Goal: Download file/media: Obtain a digital file from the website

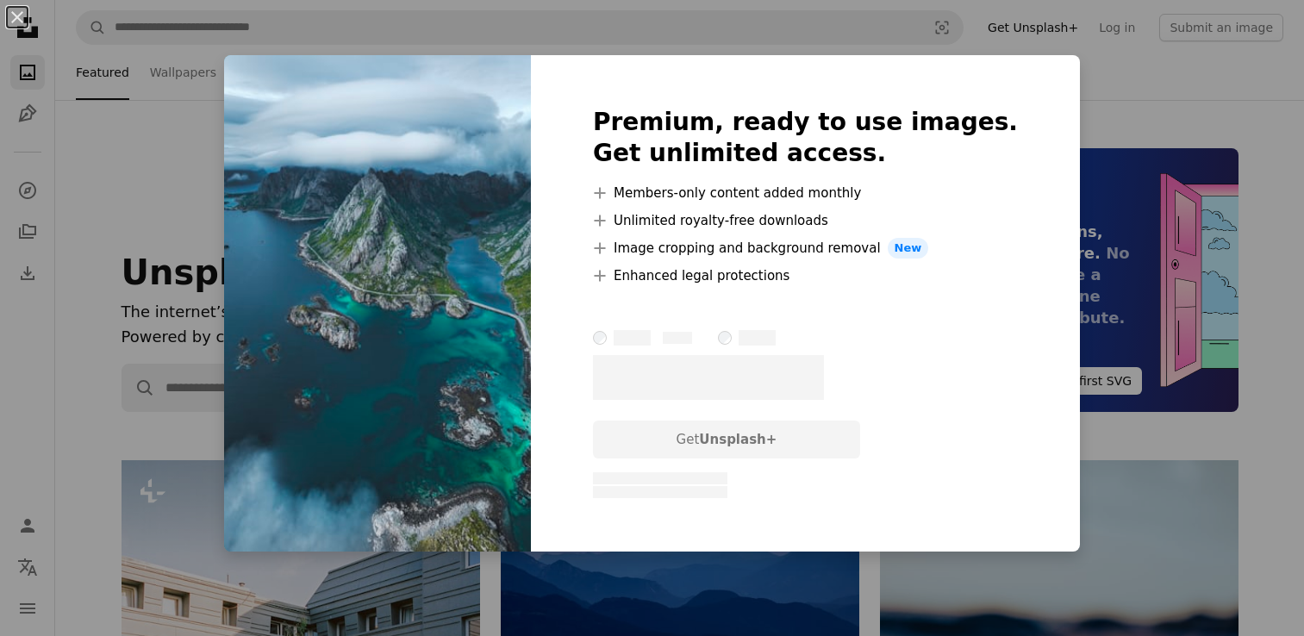
scroll to position [2462, 0]
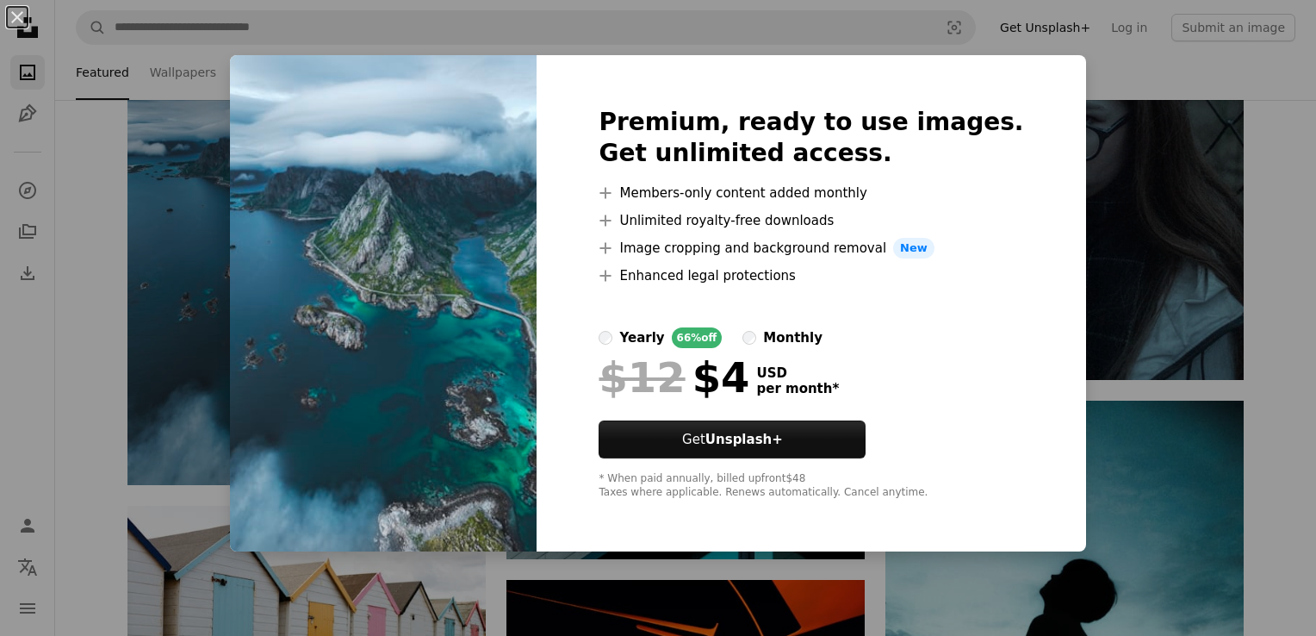
click at [1099, 157] on div "An X shape Premium, ready to use images. Get unlimited access. A plus sign Memb…" at bounding box center [658, 318] width 1316 height 636
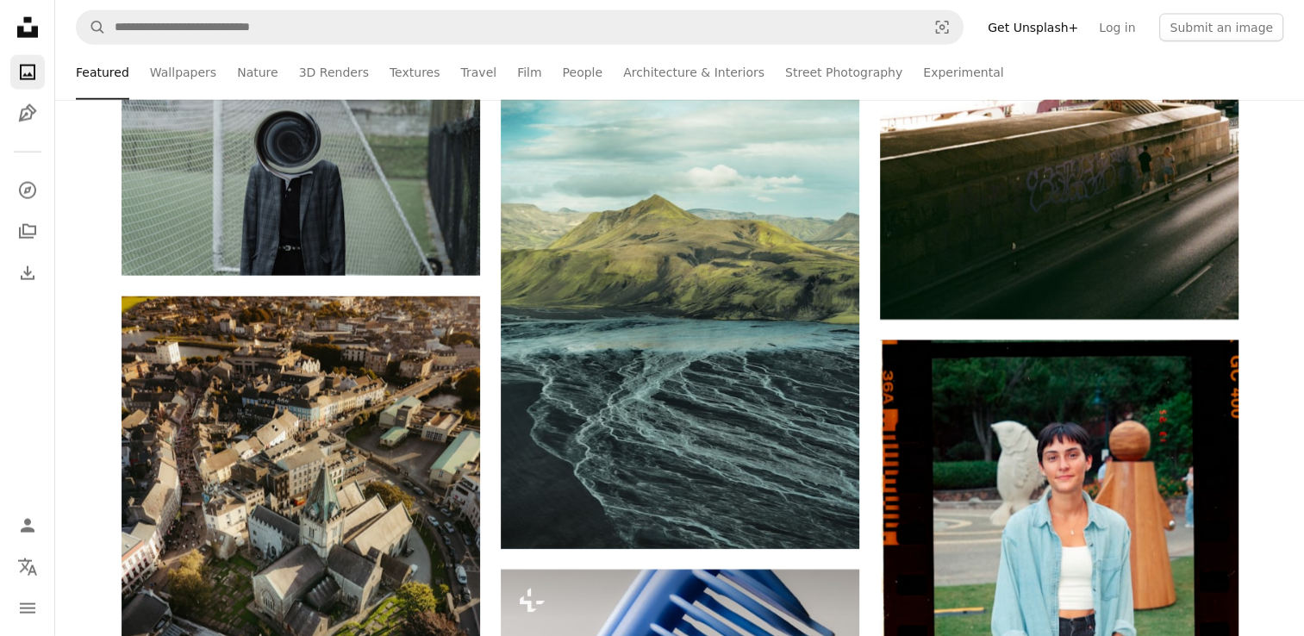
scroll to position [4042, 0]
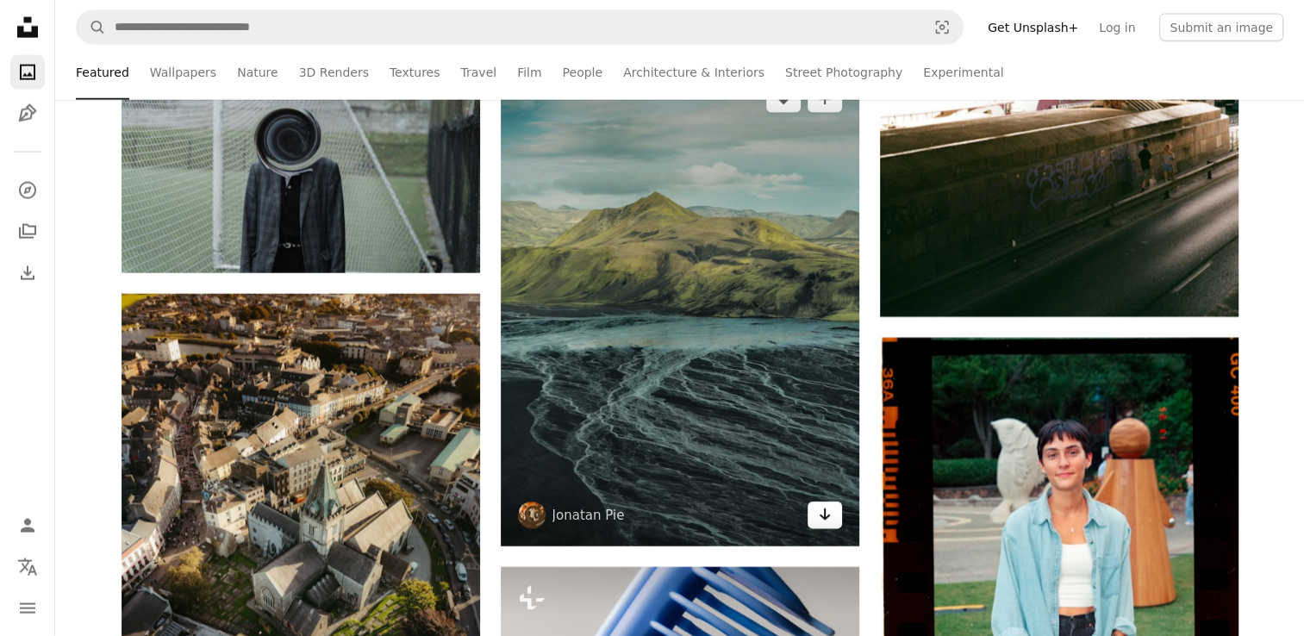
click at [827, 513] on icon "Arrow pointing down" at bounding box center [825, 514] width 14 height 21
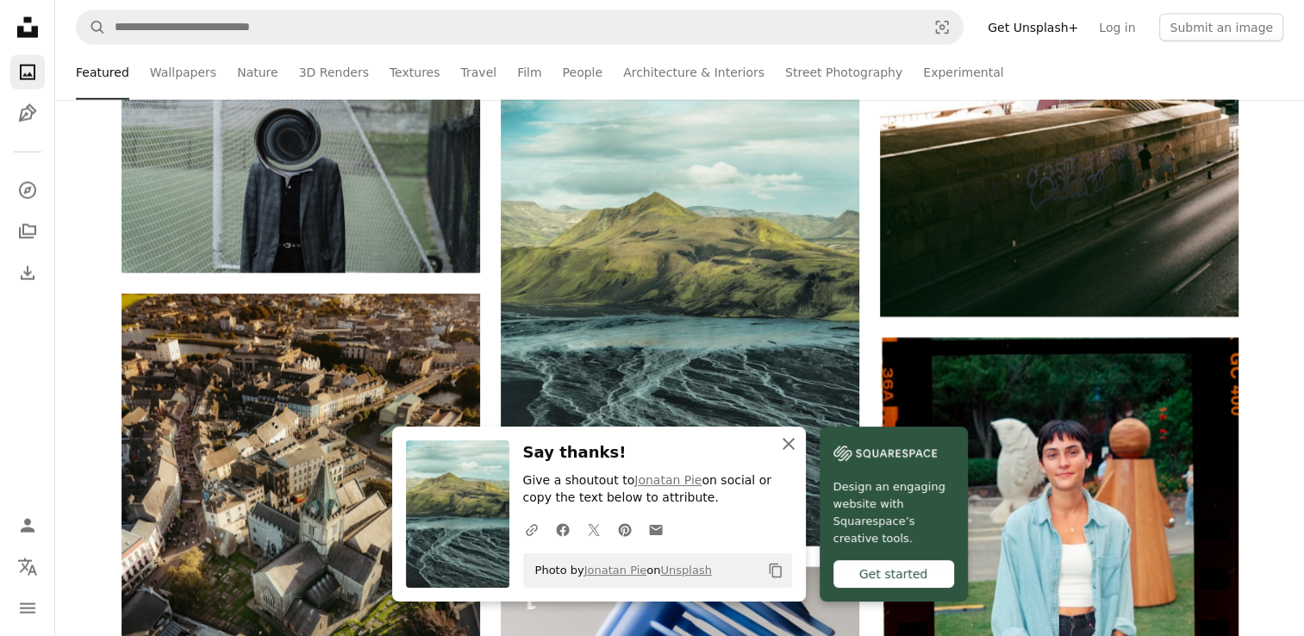
click at [793, 439] on icon "An X shape" at bounding box center [788, 443] width 21 height 21
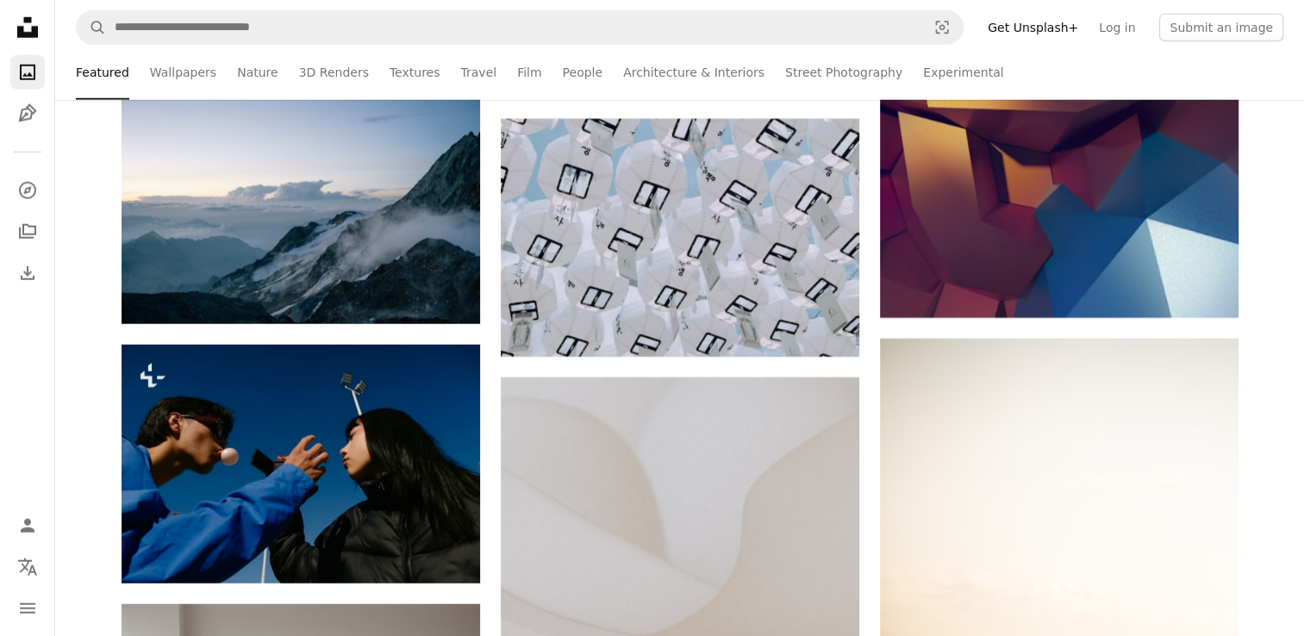
scroll to position [4751, 0]
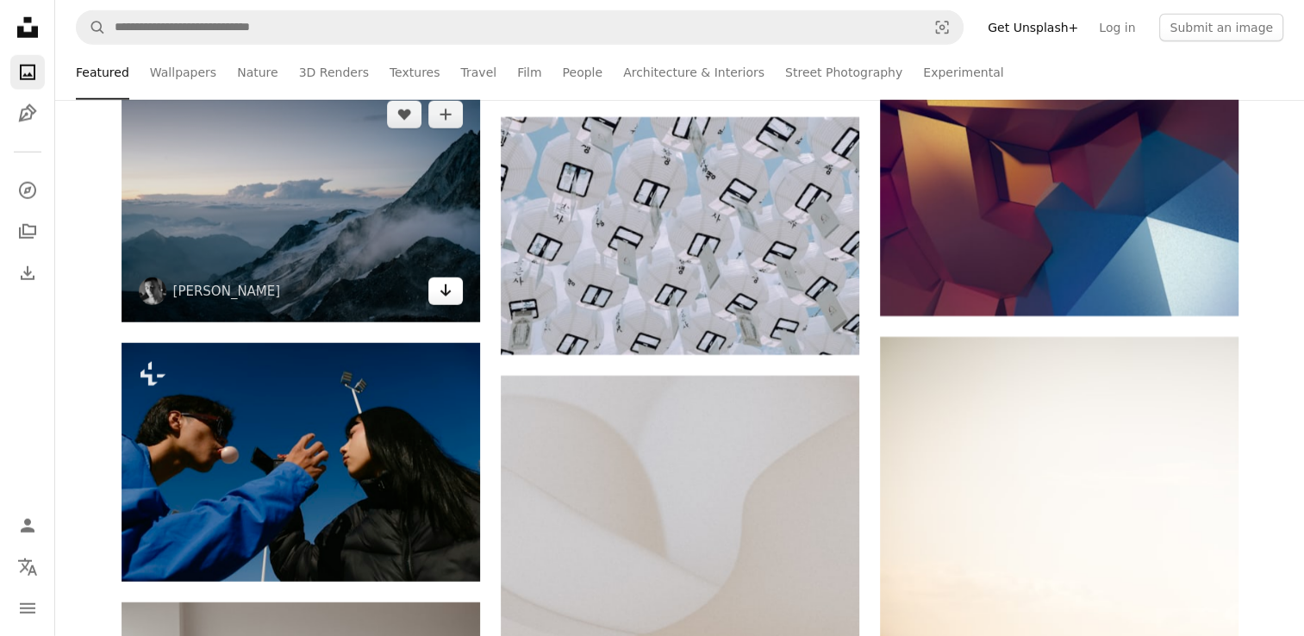
click at [435, 288] on link "Arrow pointing down" at bounding box center [445, 291] width 34 height 28
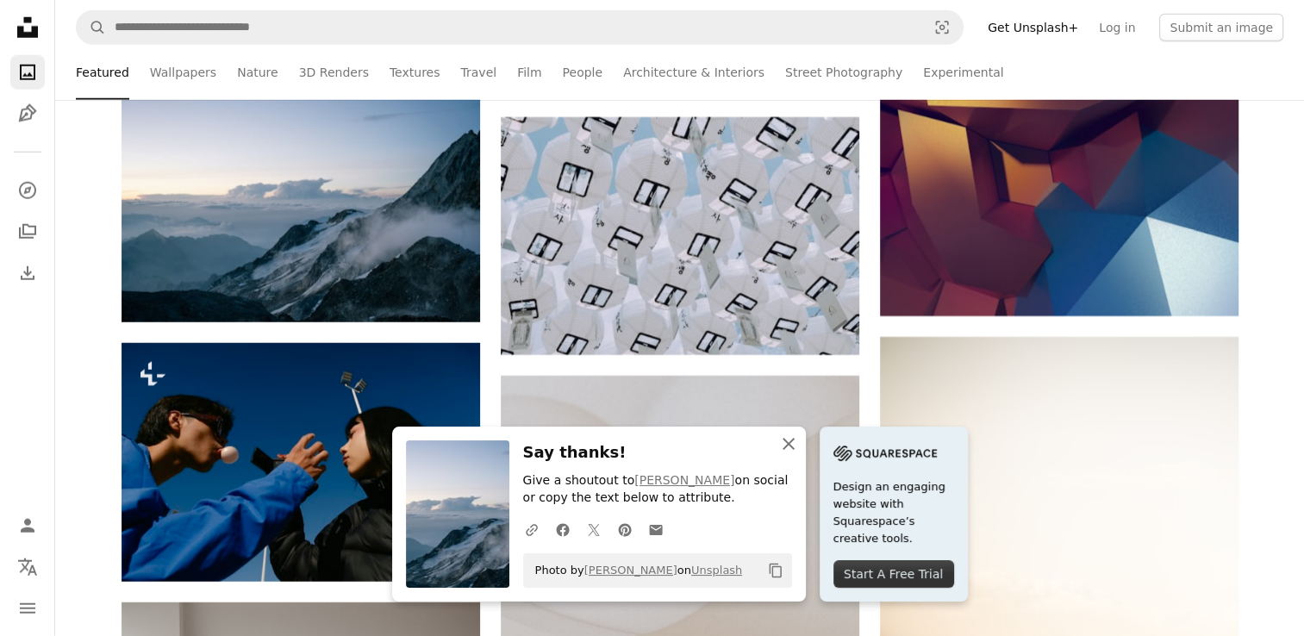
click at [791, 442] on icon "An X shape" at bounding box center [788, 443] width 21 height 21
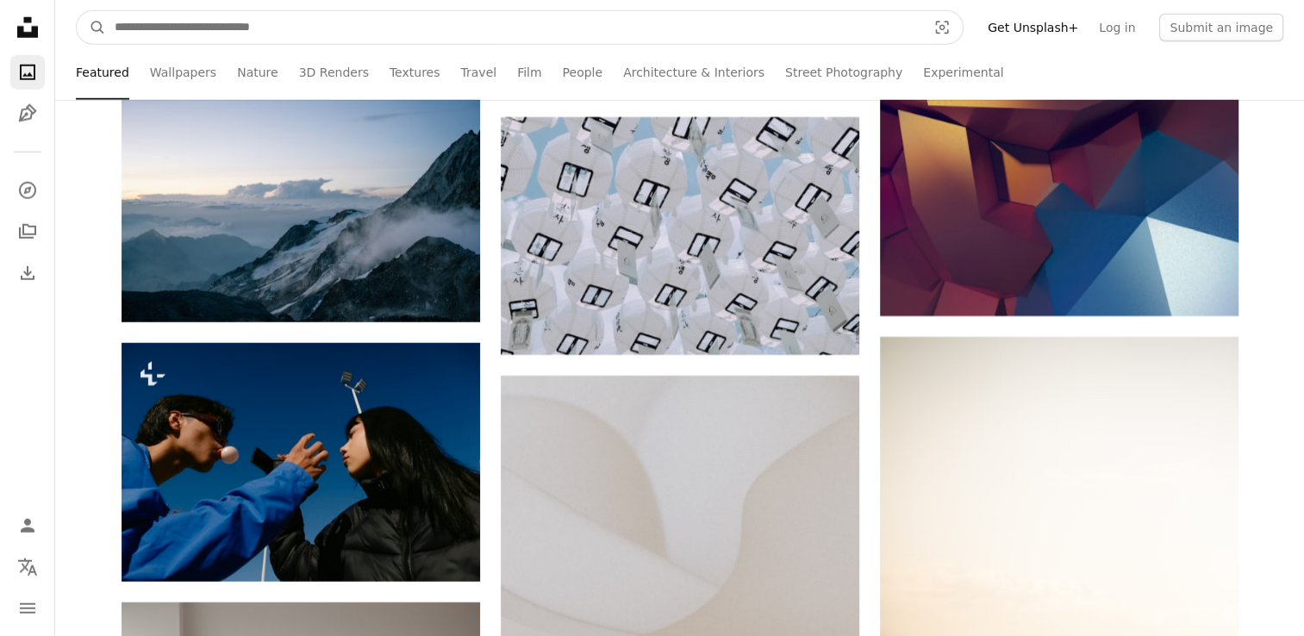
click at [469, 40] on input "Find visuals sitewide" at bounding box center [513, 27] width 815 height 33
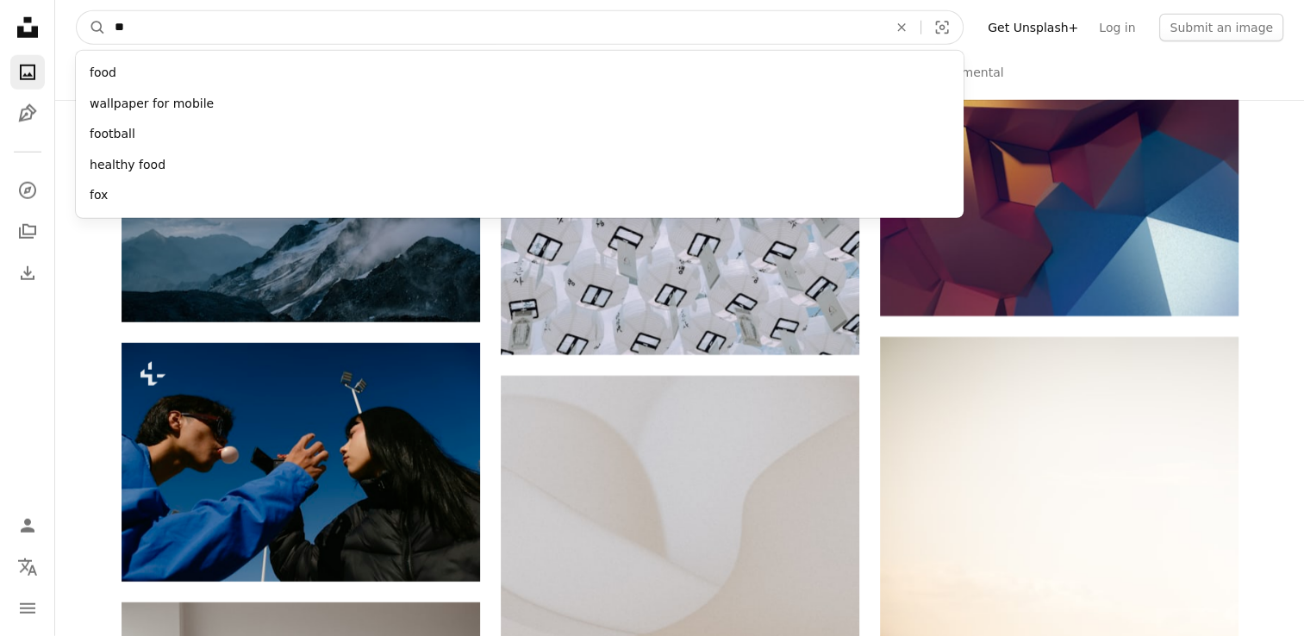
type input "*"
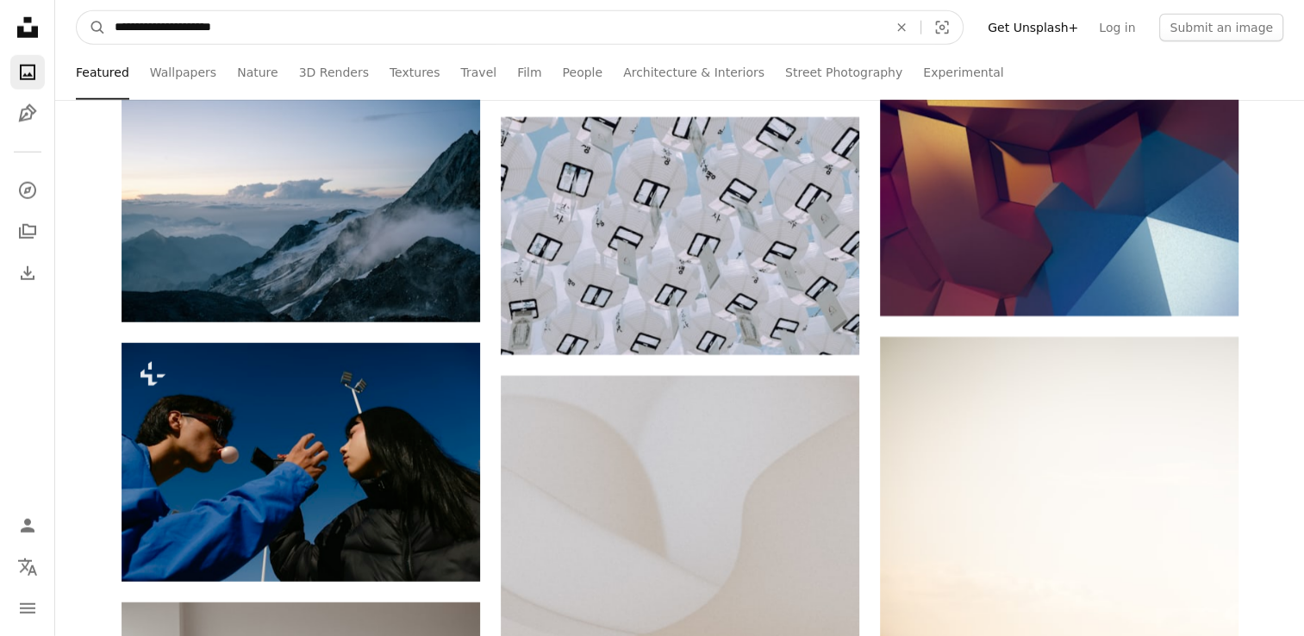
type input "**********"
click at [77, 11] on button "A magnifying glass" at bounding box center [91, 27] width 29 height 33
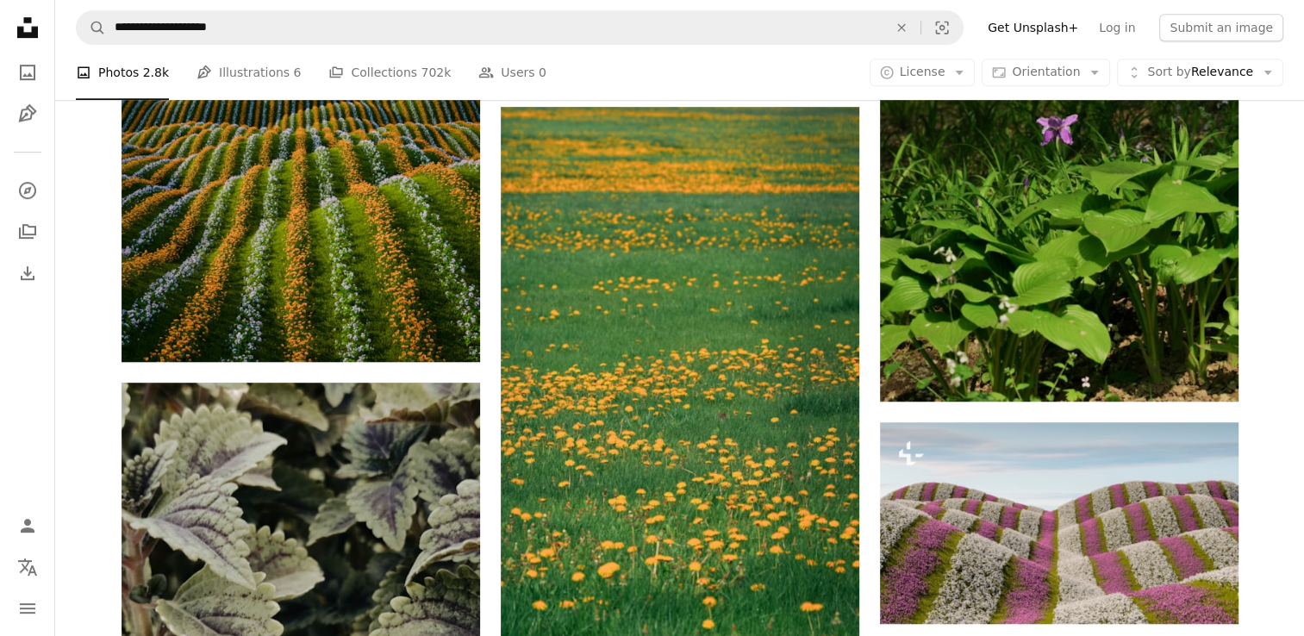
scroll to position [1051, 0]
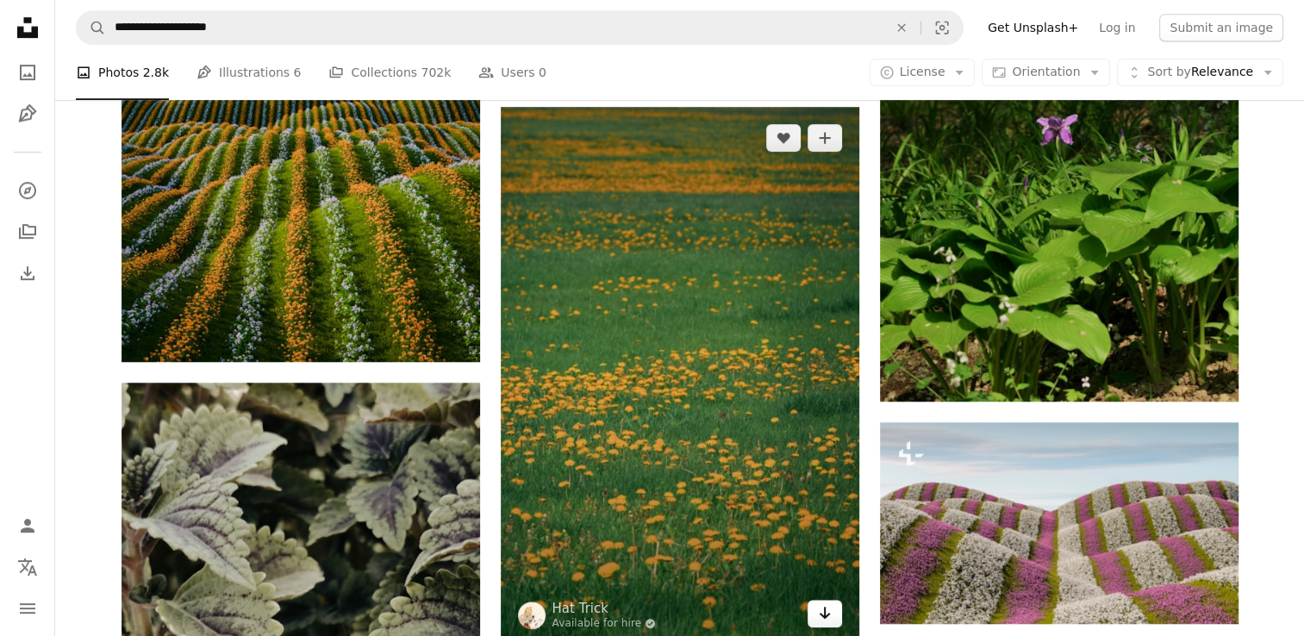
click at [825, 612] on icon "Arrow pointing down" at bounding box center [825, 612] width 14 height 21
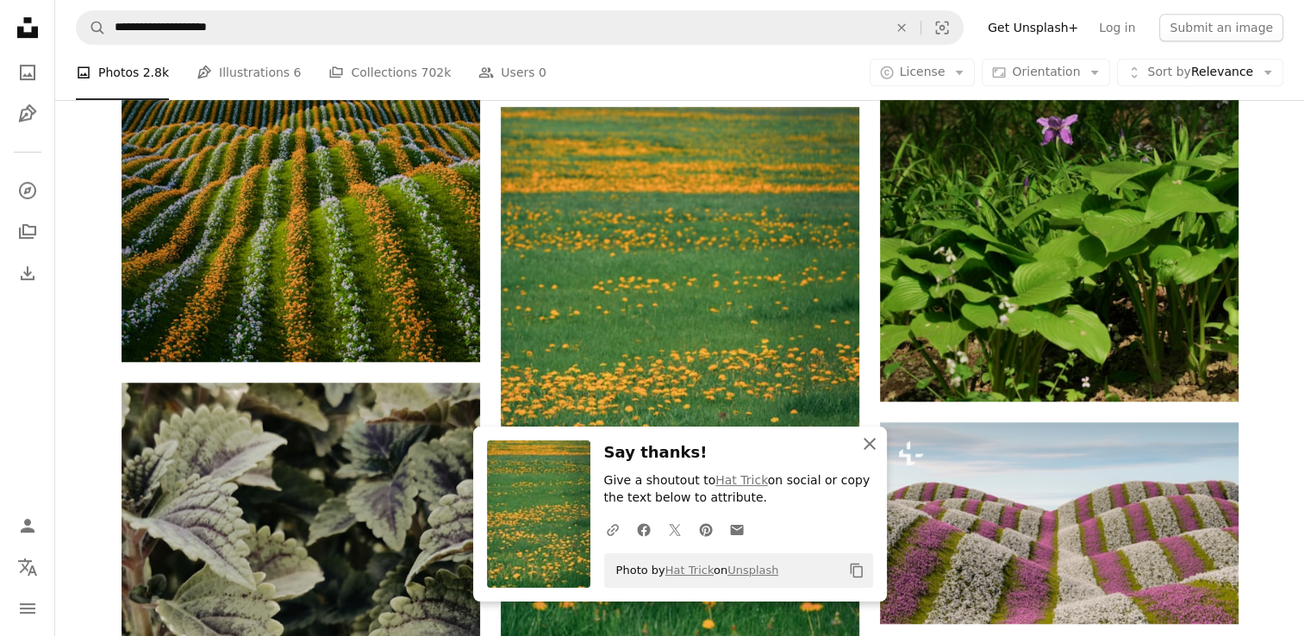
click at [873, 445] on icon "An X shape" at bounding box center [869, 443] width 21 height 21
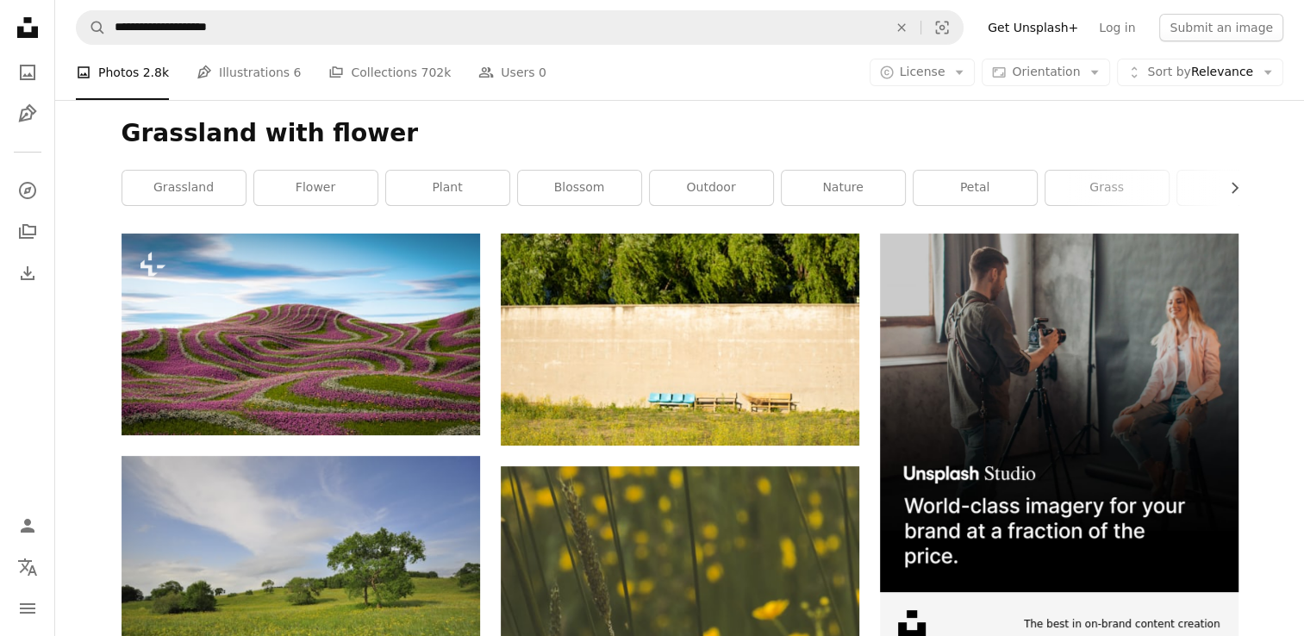
scroll to position [0, 0]
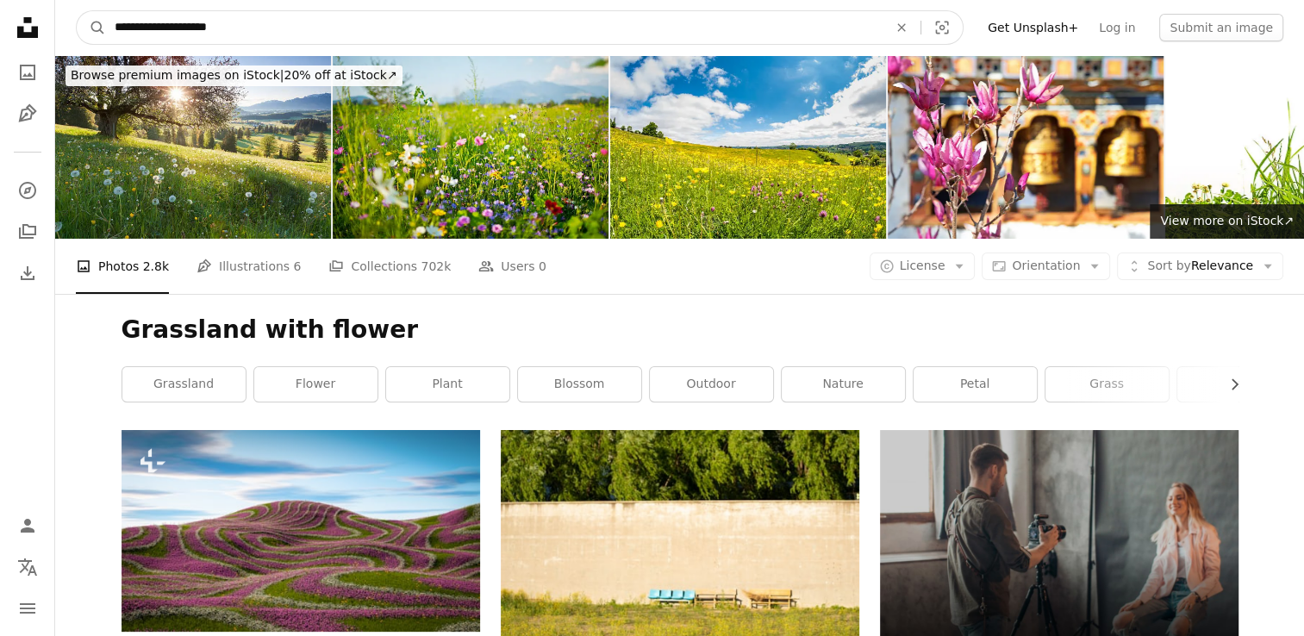
click at [624, 19] on input "**********" at bounding box center [494, 27] width 776 height 33
click at [920, 26] on icon "An X shape" at bounding box center [901, 28] width 38 height 14
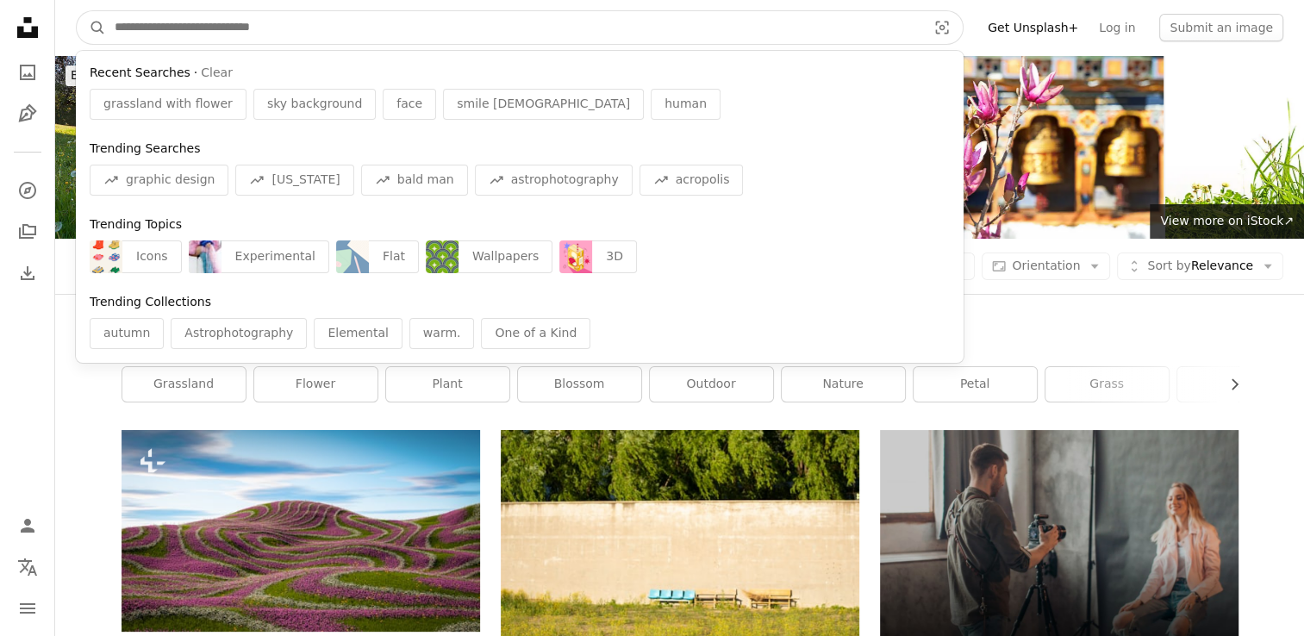
click at [617, 22] on input "Find visuals sitewide" at bounding box center [513, 27] width 815 height 33
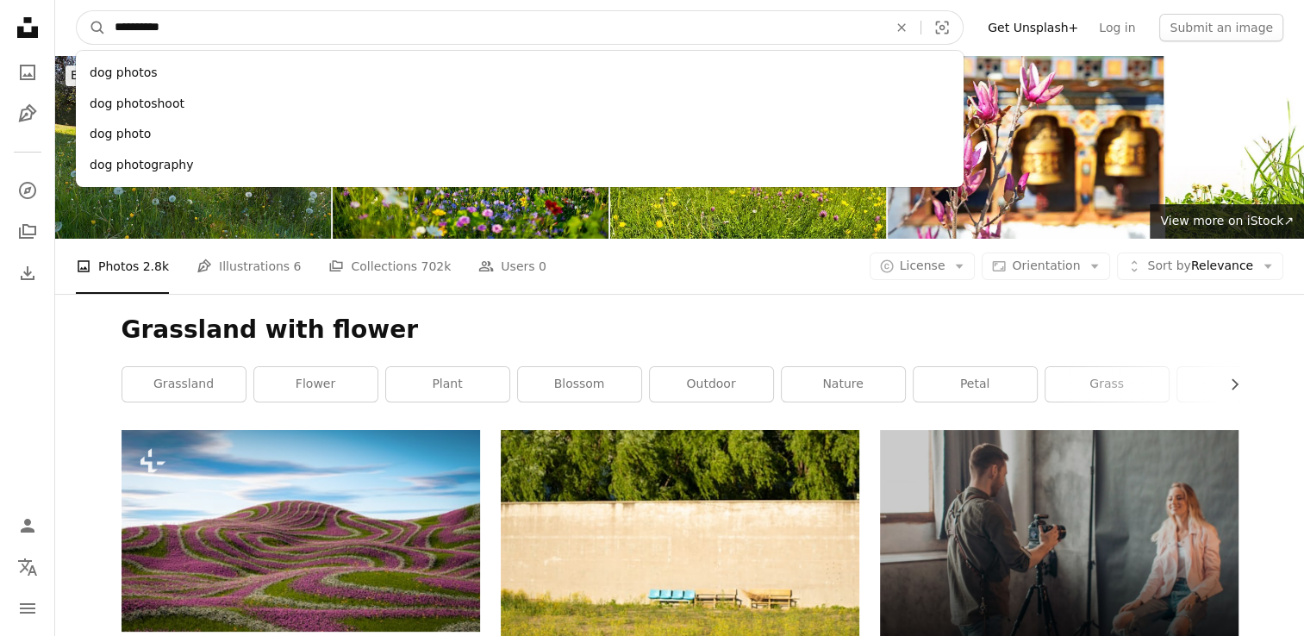
type input "*********"
click at [77, 11] on button "A magnifying glass" at bounding box center [91, 27] width 29 height 33
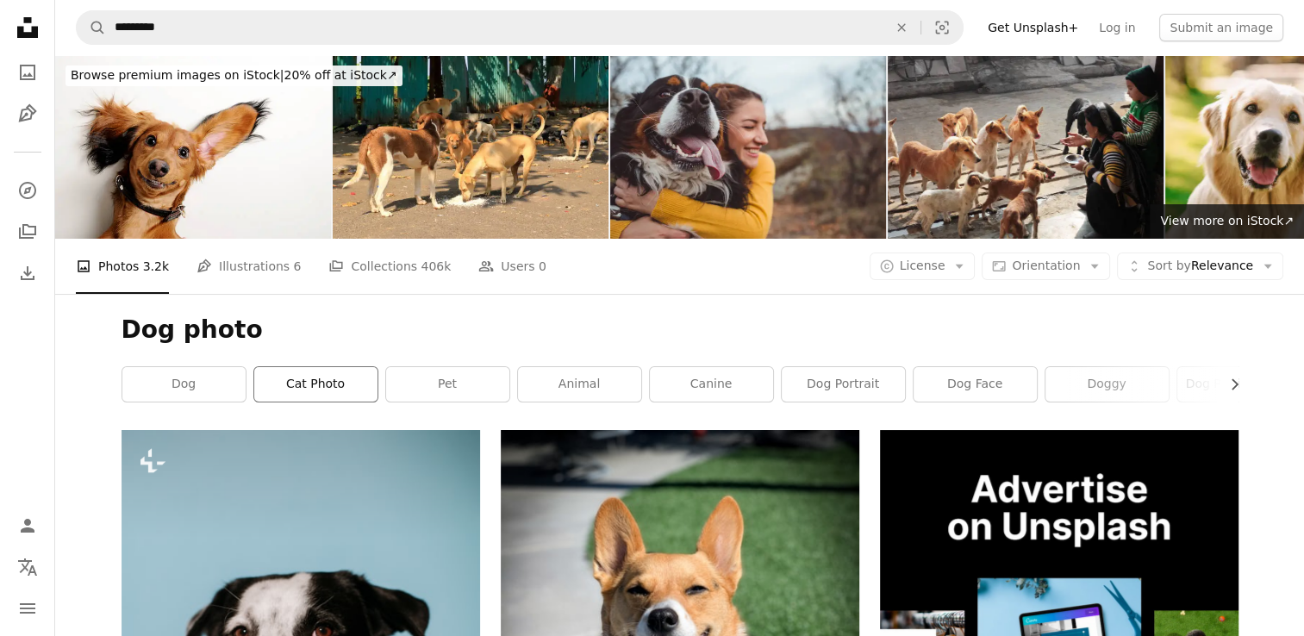
click at [293, 392] on link "cat photo" at bounding box center [315, 384] width 123 height 34
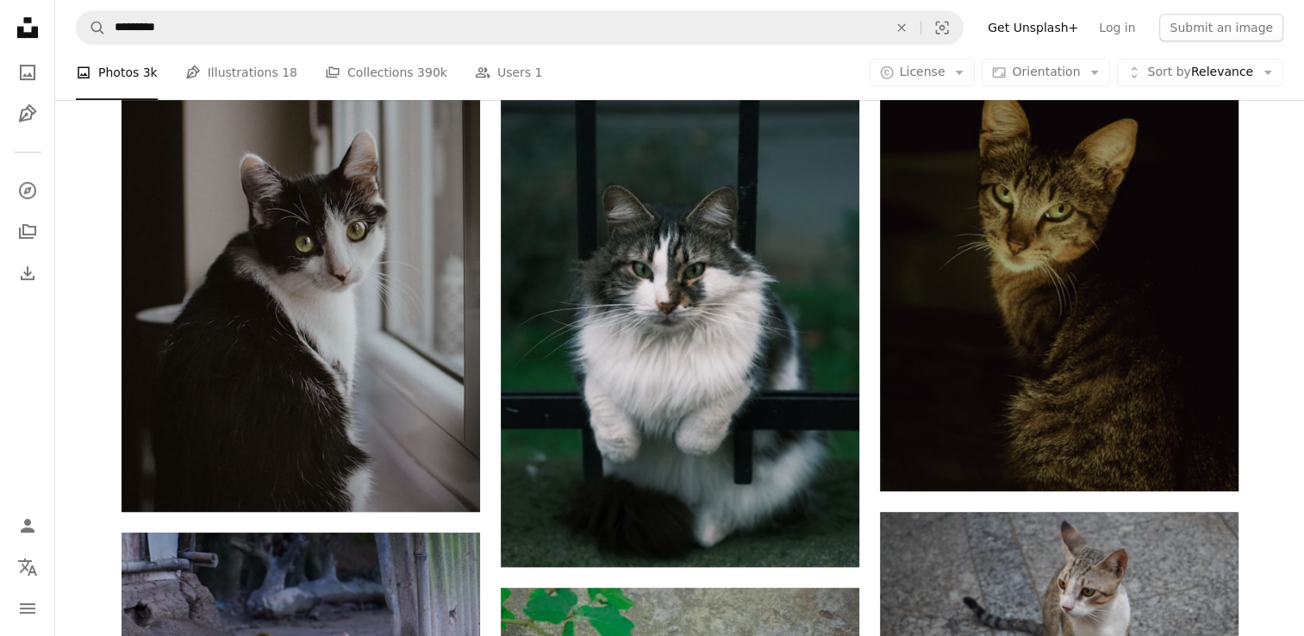
scroll to position [974, 0]
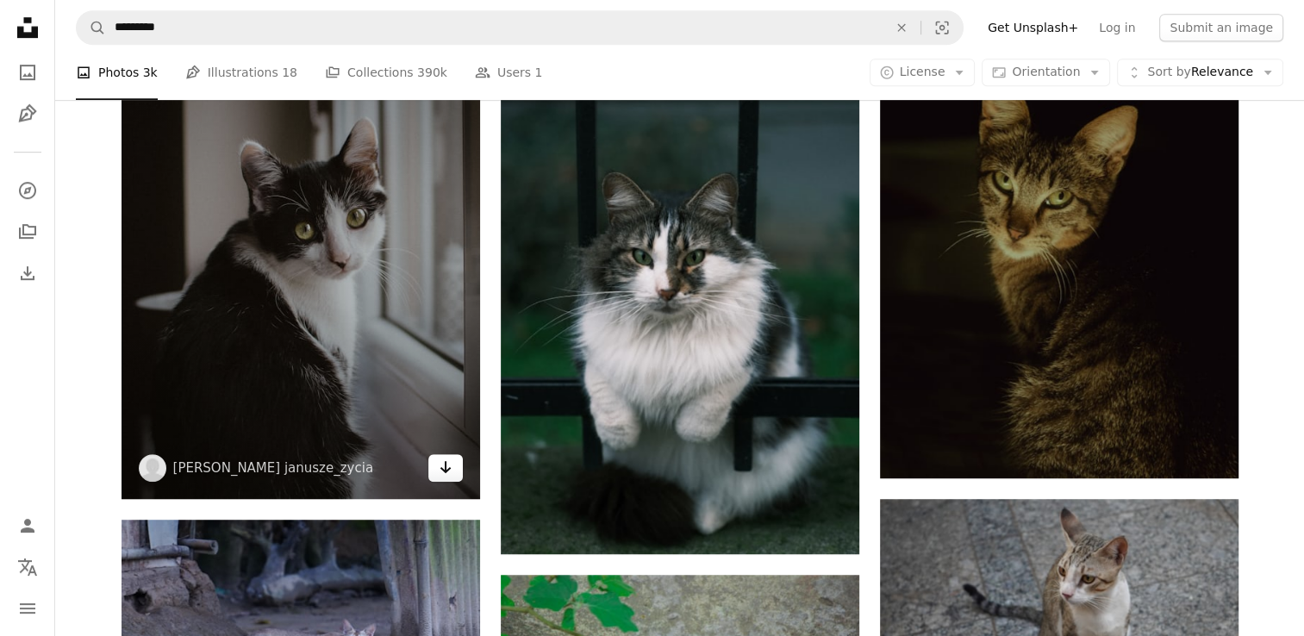
click at [439, 474] on icon "Arrow pointing down" at bounding box center [446, 467] width 14 height 21
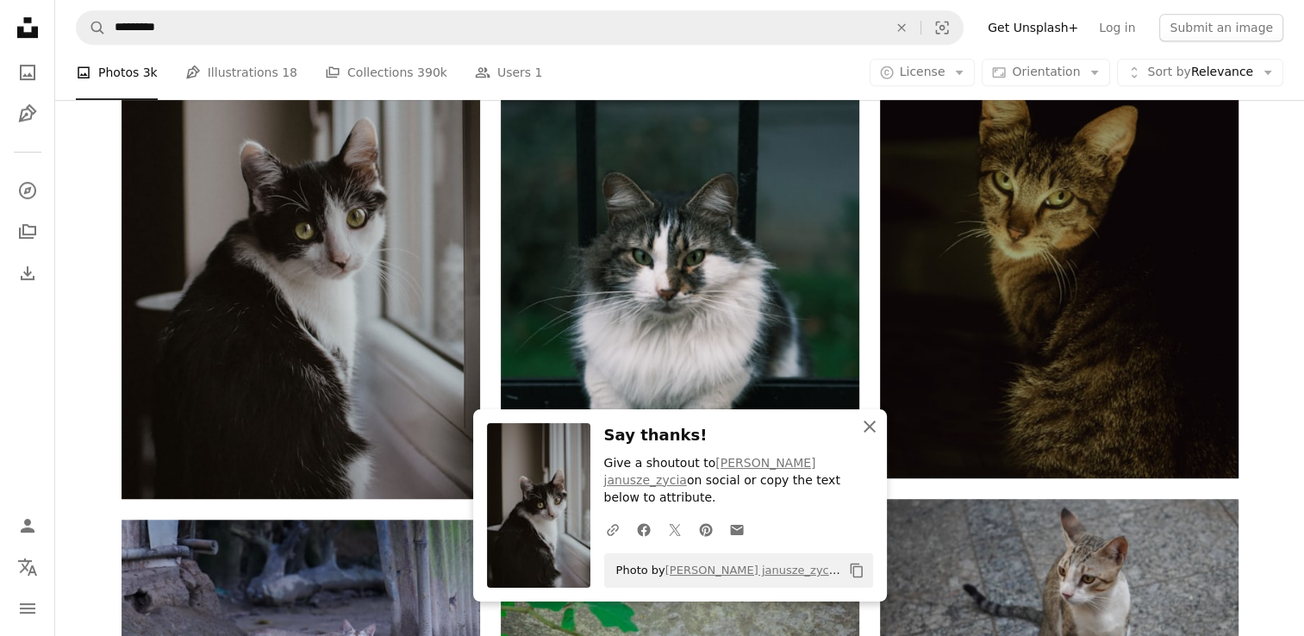
click at [867, 433] on icon "button" at bounding box center [869, 426] width 12 height 12
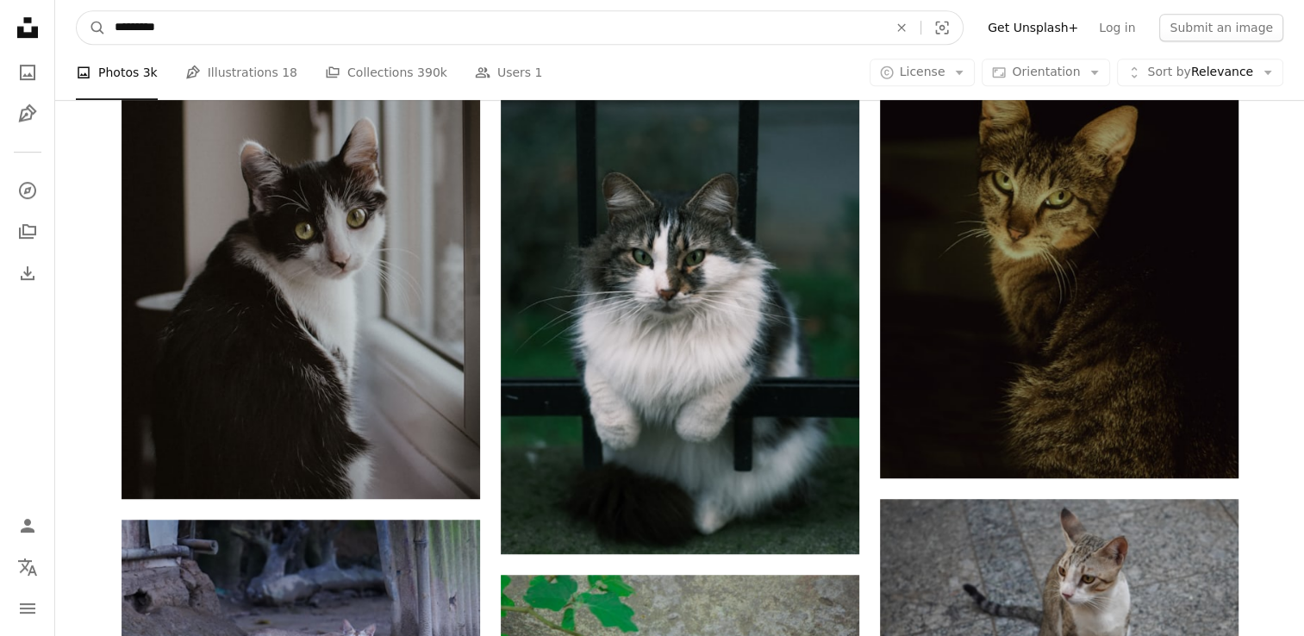
click at [364, 30] on input "*********" at bounding box center [494, 27] width 776 height 33
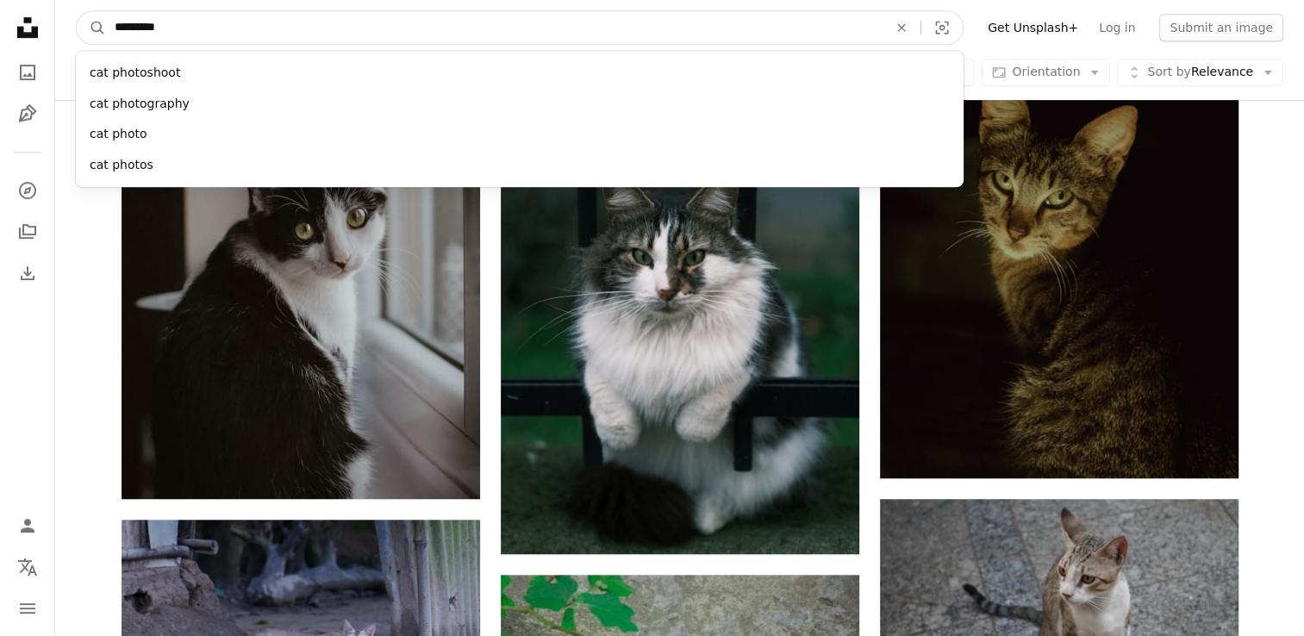
click at [364, 30] on input "*********" at bounding box center [494, 27] width 776 height 33
type input "*"
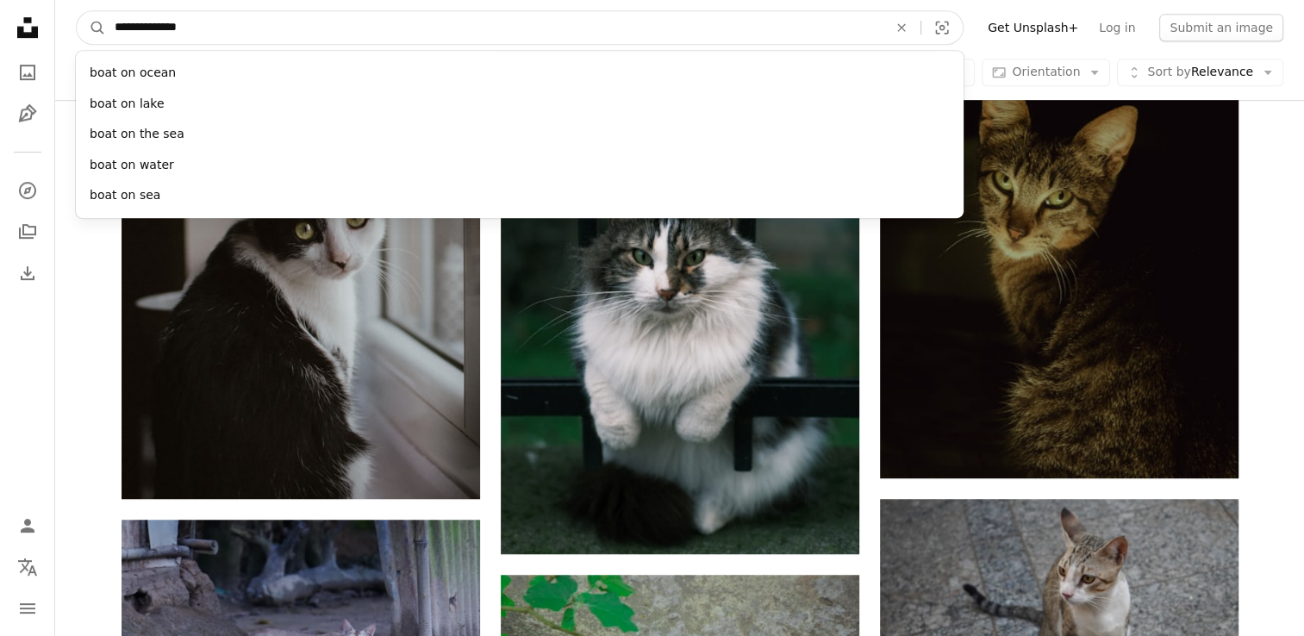
type input "**********"
click at [77, 11] on button "A magnifying glass" at bounding box center [91, 27] width 29 height 33
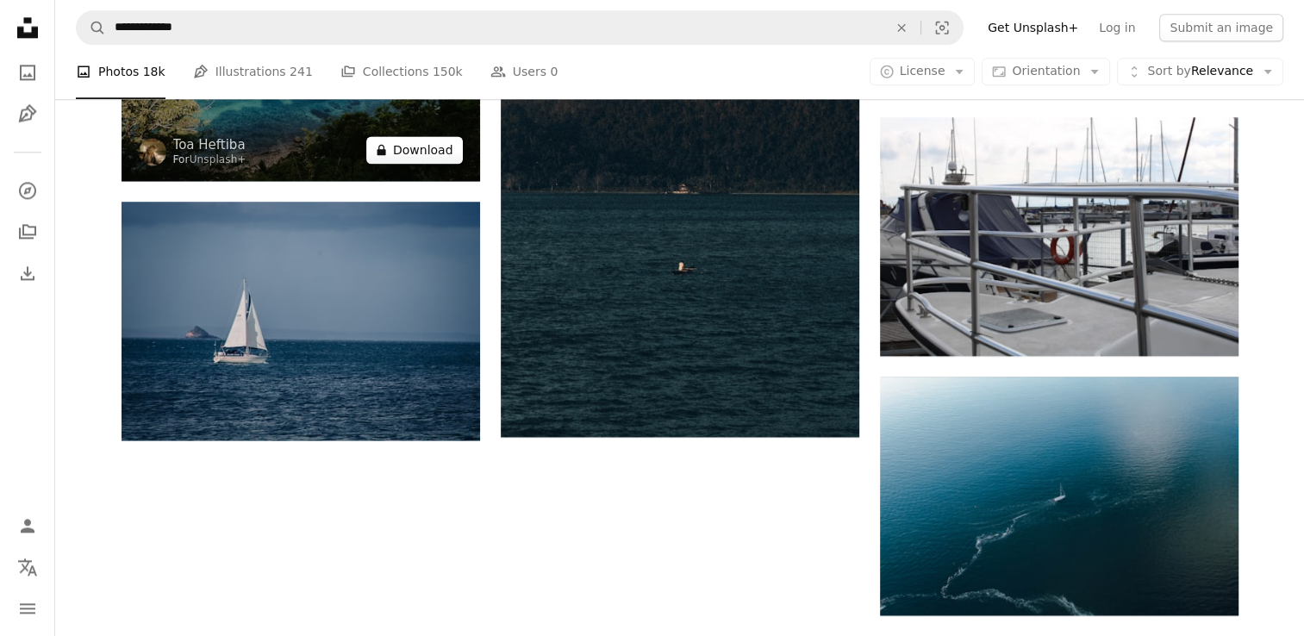
scroll to position [2345, 0]
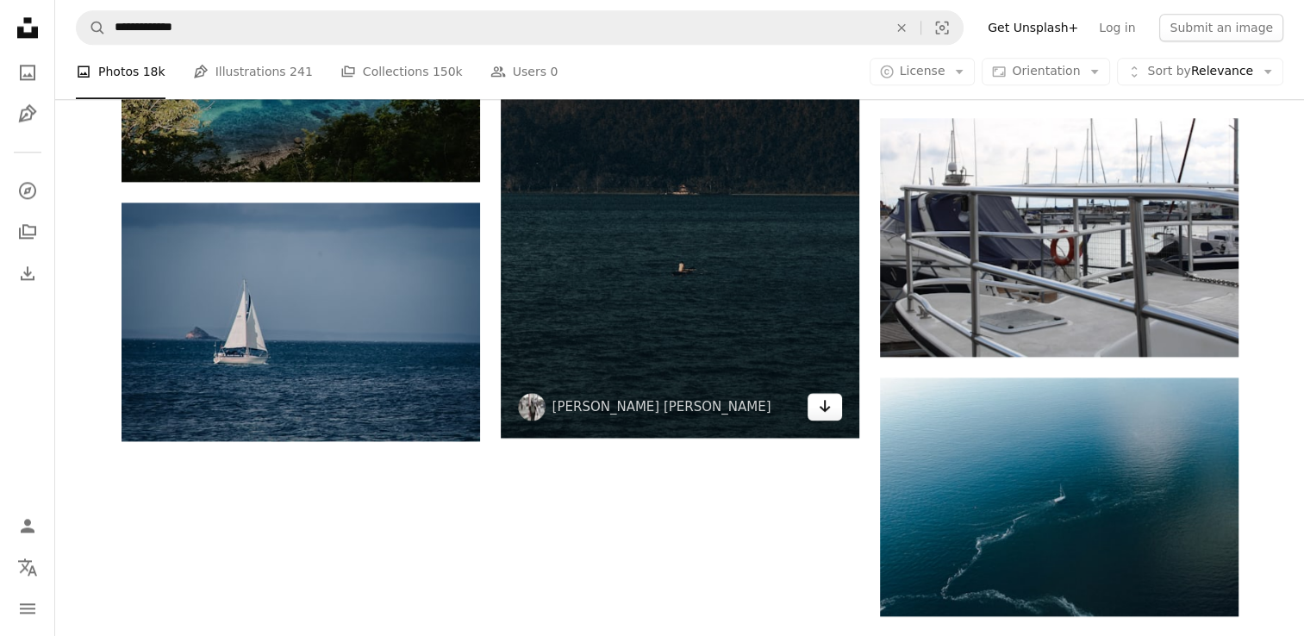
click at [825, 412] on icon "Arrow pointing down" at bounding box center [825, 405] width 14 height 21
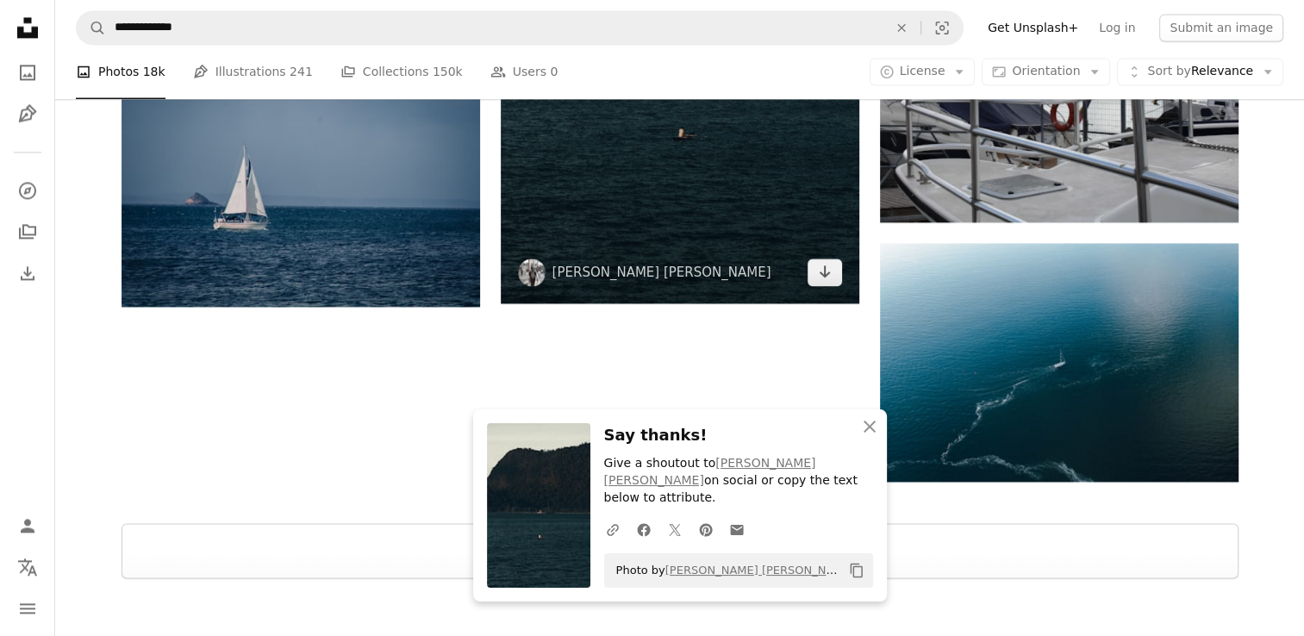
scroll to position [2476, 0]
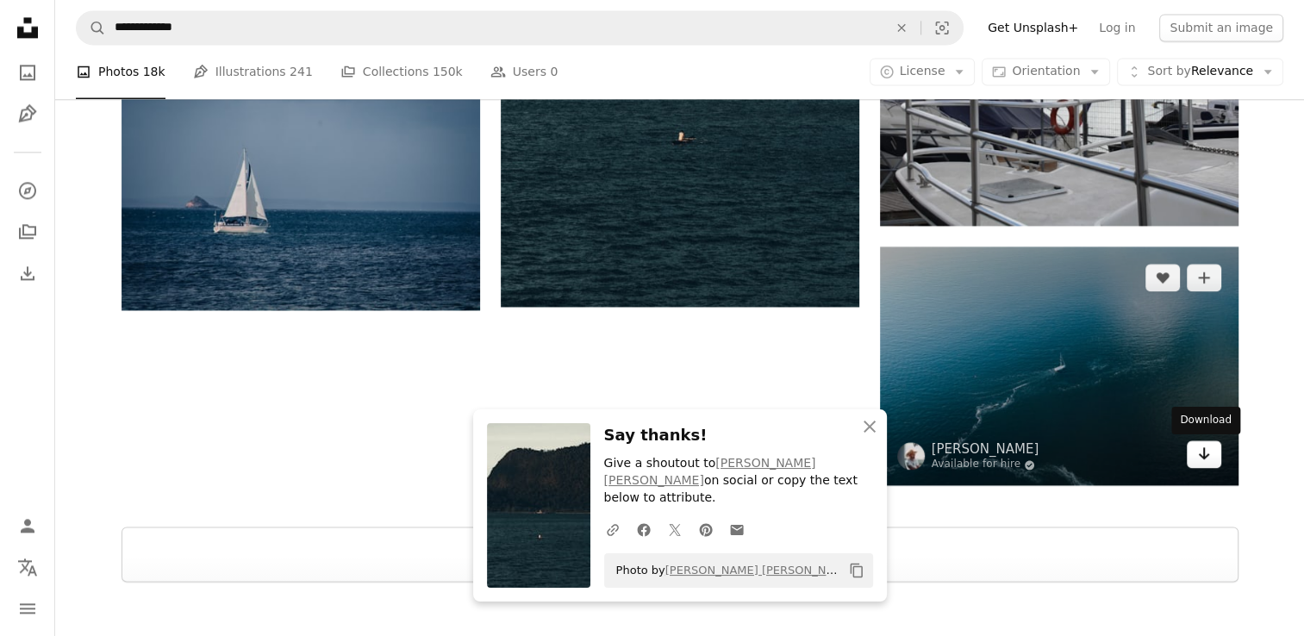
click at [1199, 457] on icon "Arrow pointing down" at bounding box center [1204, 453] width 14 height 21
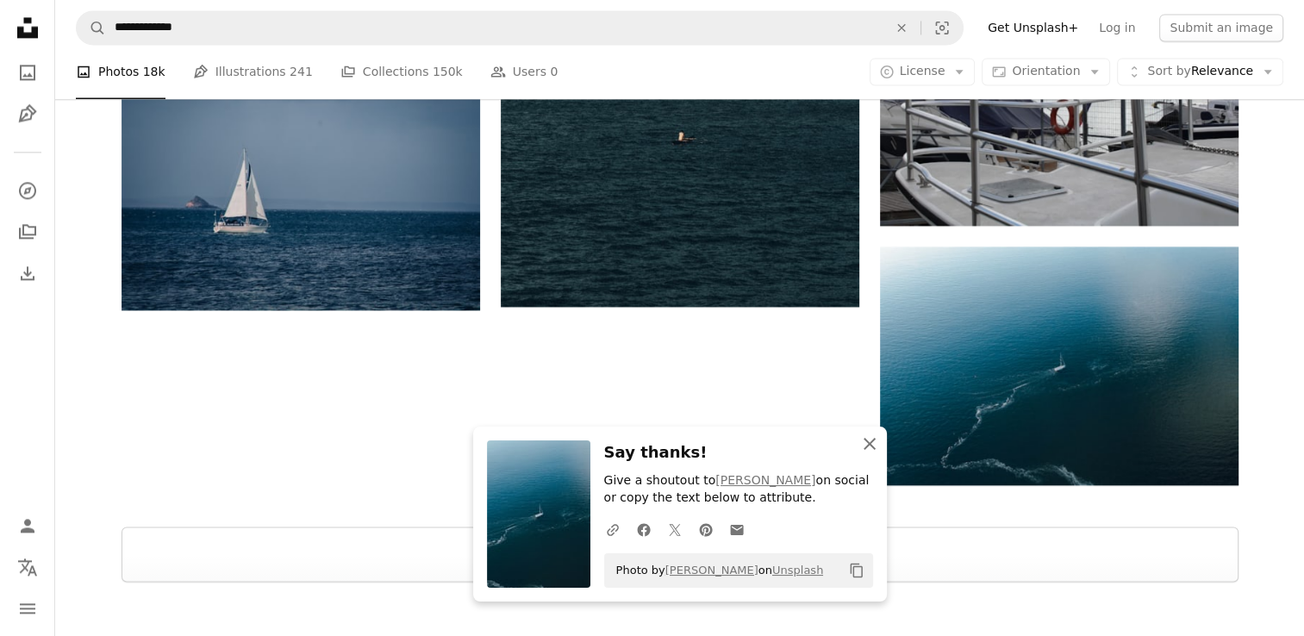
click at [869, 437] on icon "An X shape" at bounding box center [869, 443] width 21 height 21
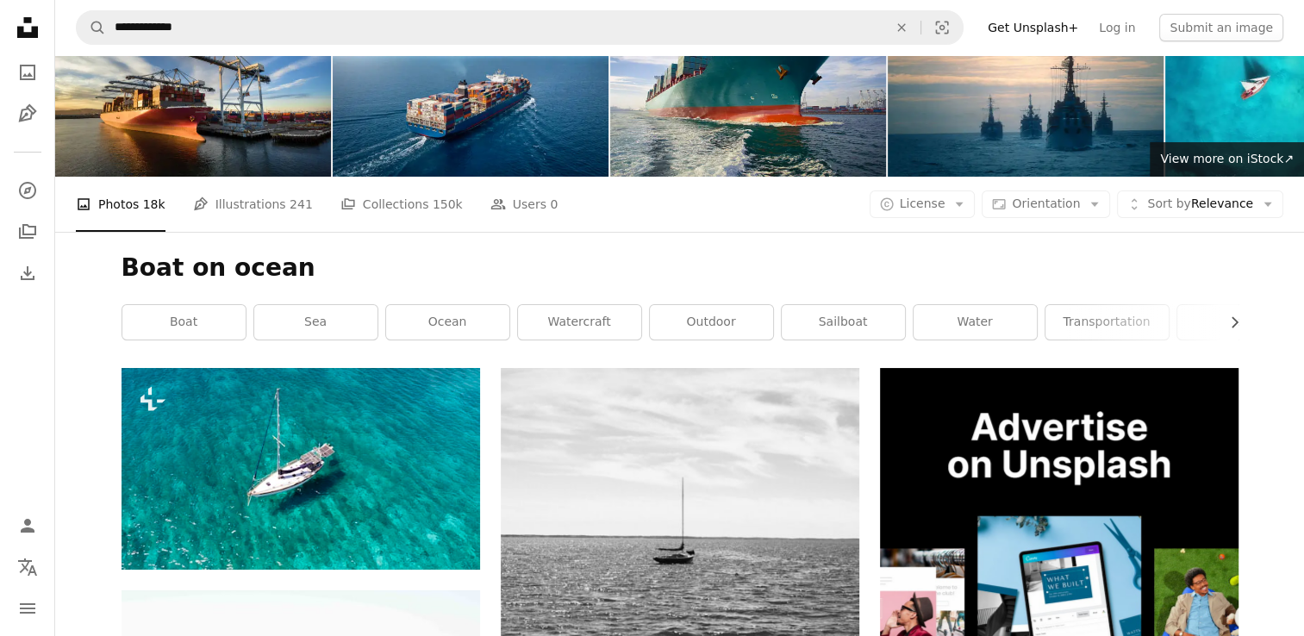
scroll to position [0, 0]
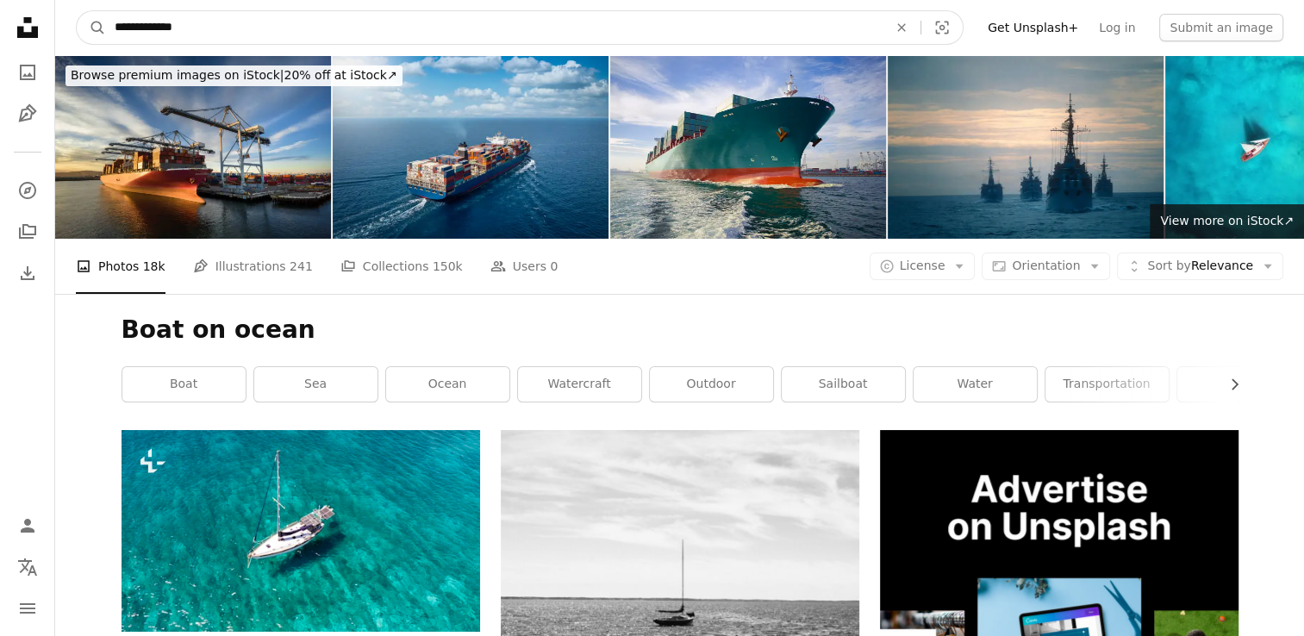
click at [248, 38] on input "**********" at bounding box center [494, 27] width 776 height 33
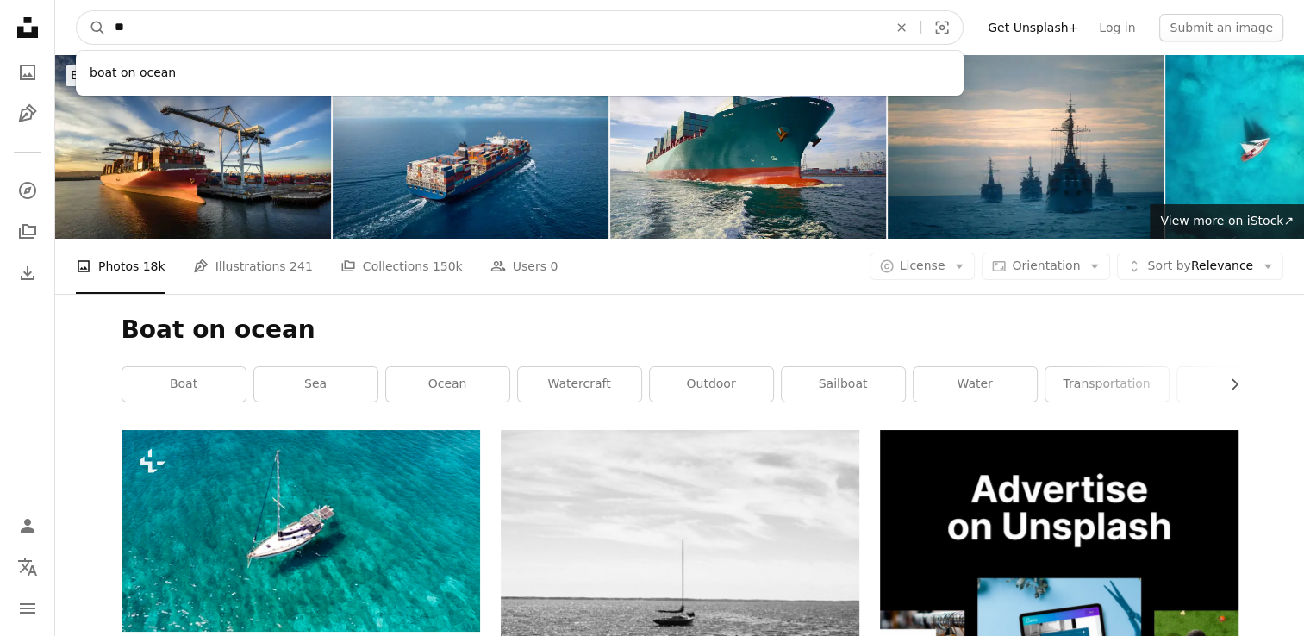
type input "*"
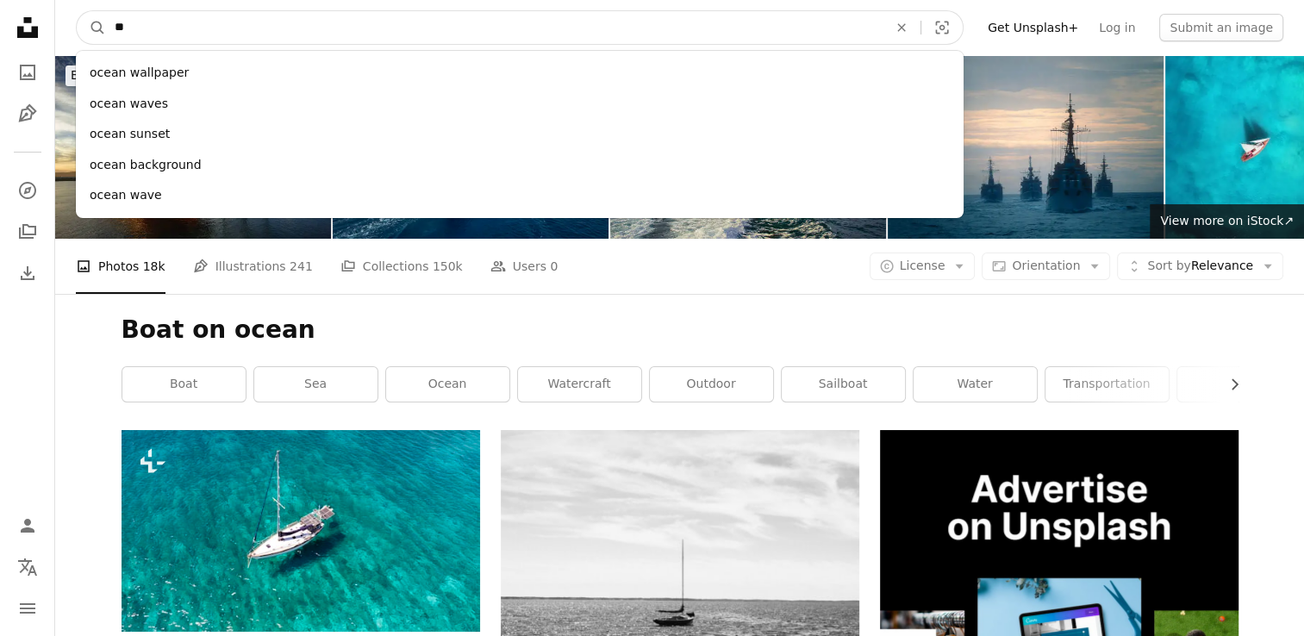
type input "*"
type input "**********"
click at [77, 11] on button "A magnifying glass" at bounding box center [91, 27] width 29 height 33
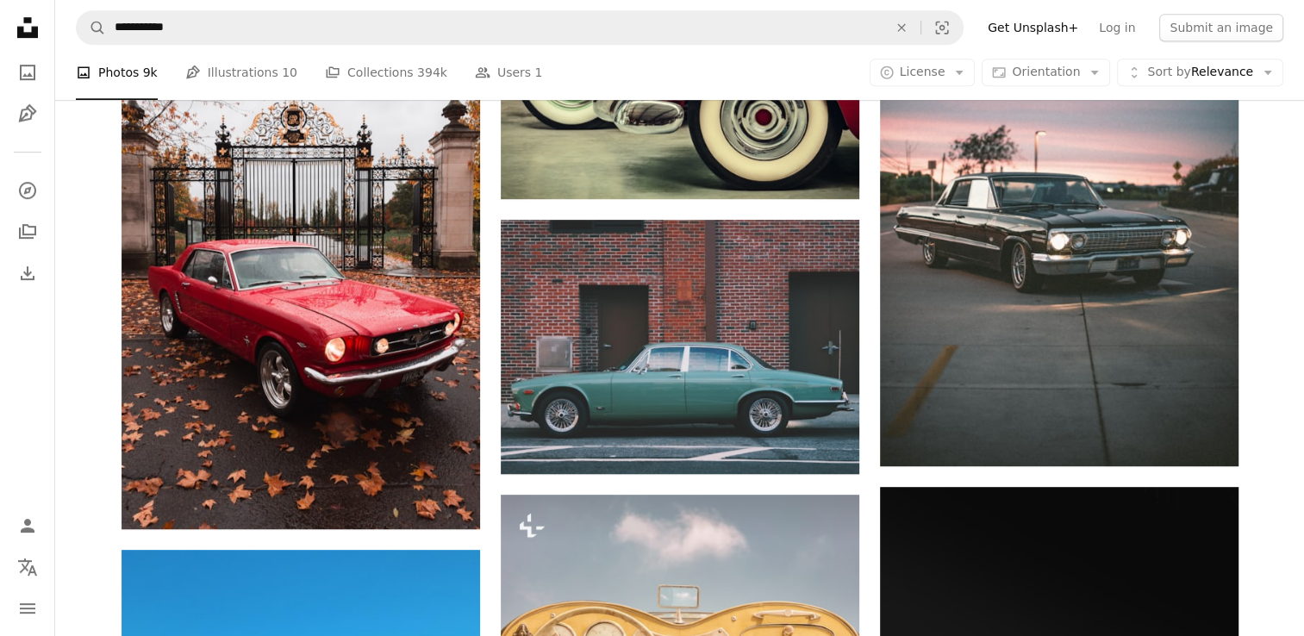
scroll to position [989, 0]
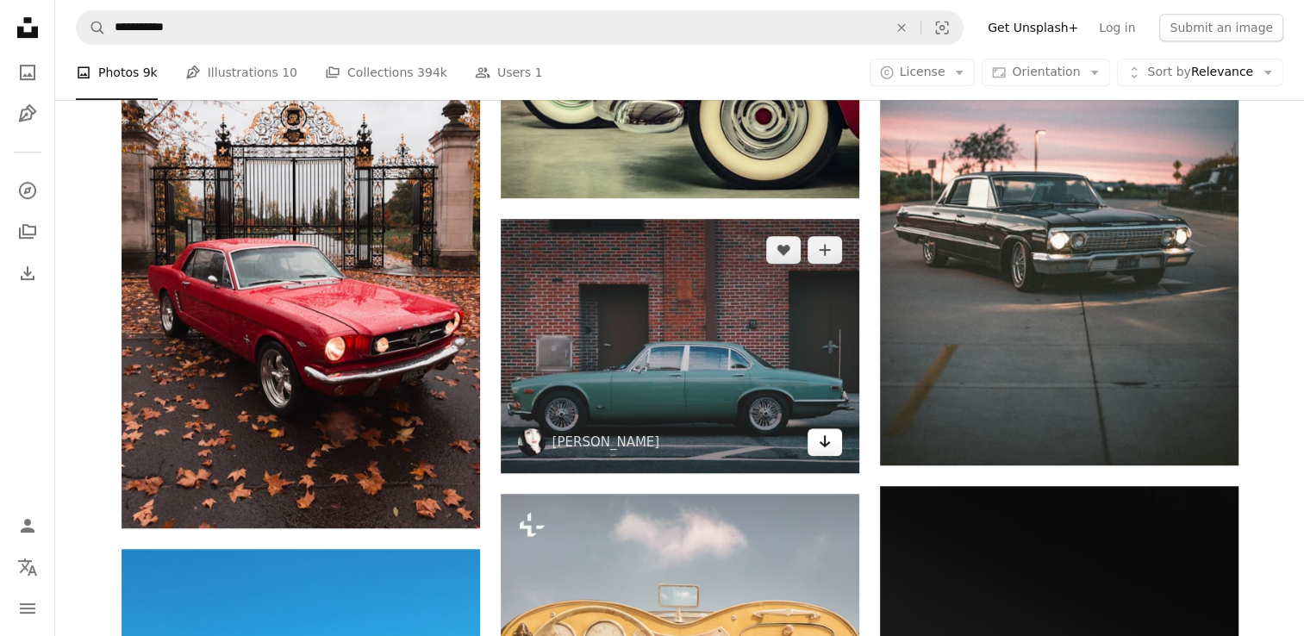
click at [820, 448] on icon "Arrow pointing down" at bounding box center [825, 441] width 14 height 21
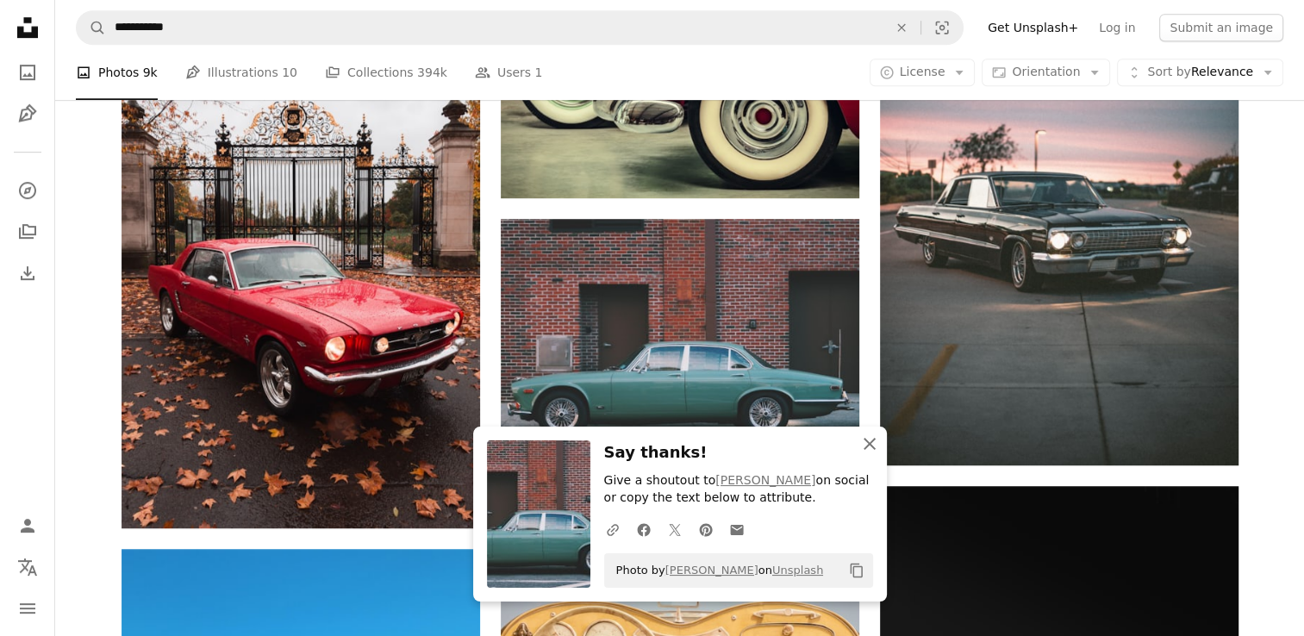
click at [871, 434] on icon "An X shape" at bounding box center [869, 443] width 21 height 21
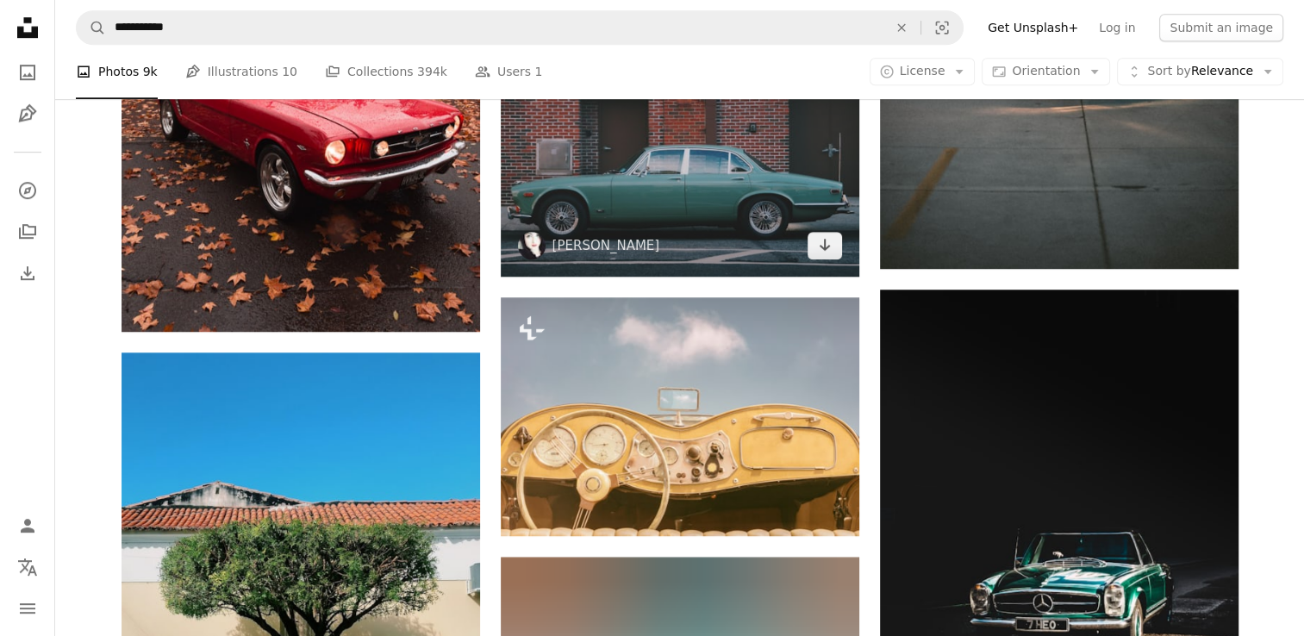
scroll to position [1195, 0]
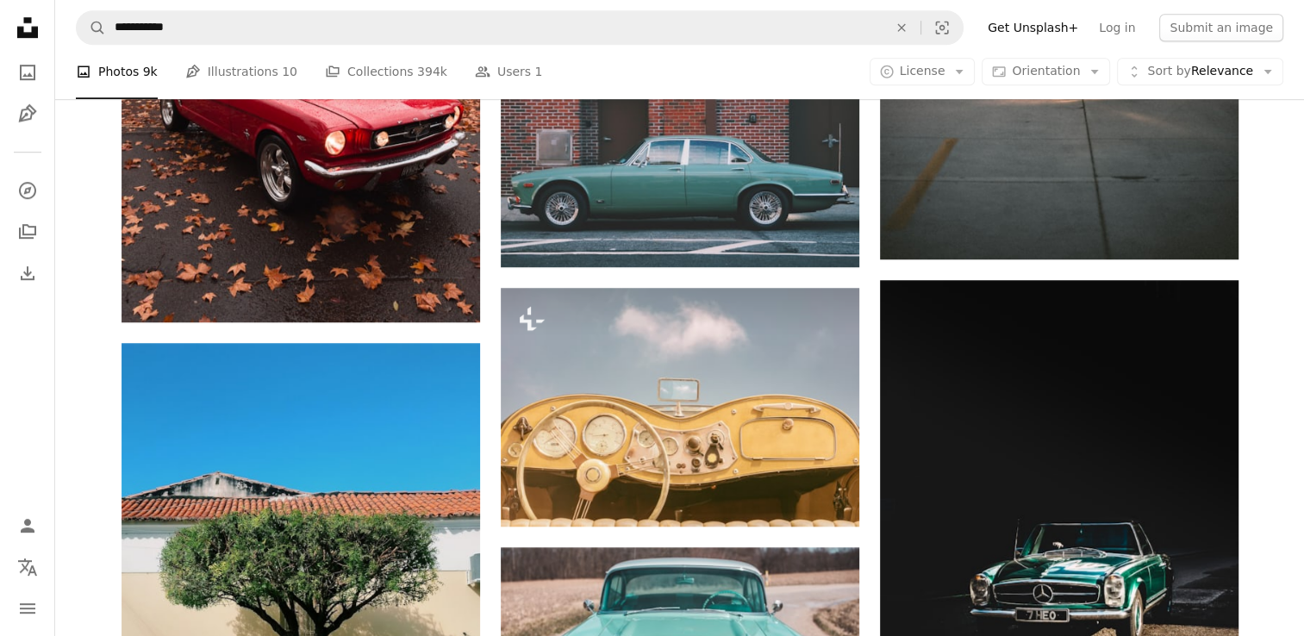
click at [1291, 623] on div at bounding box center [1291, 623] width 0 height 0
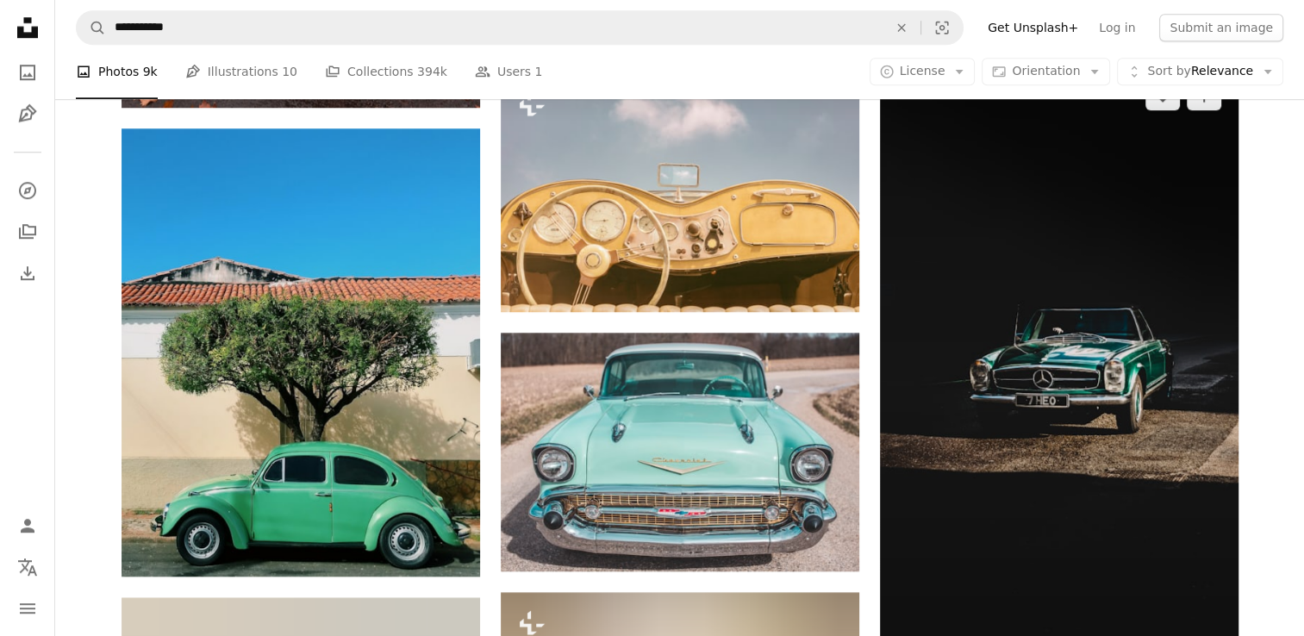
scroll to position [1409, 0]
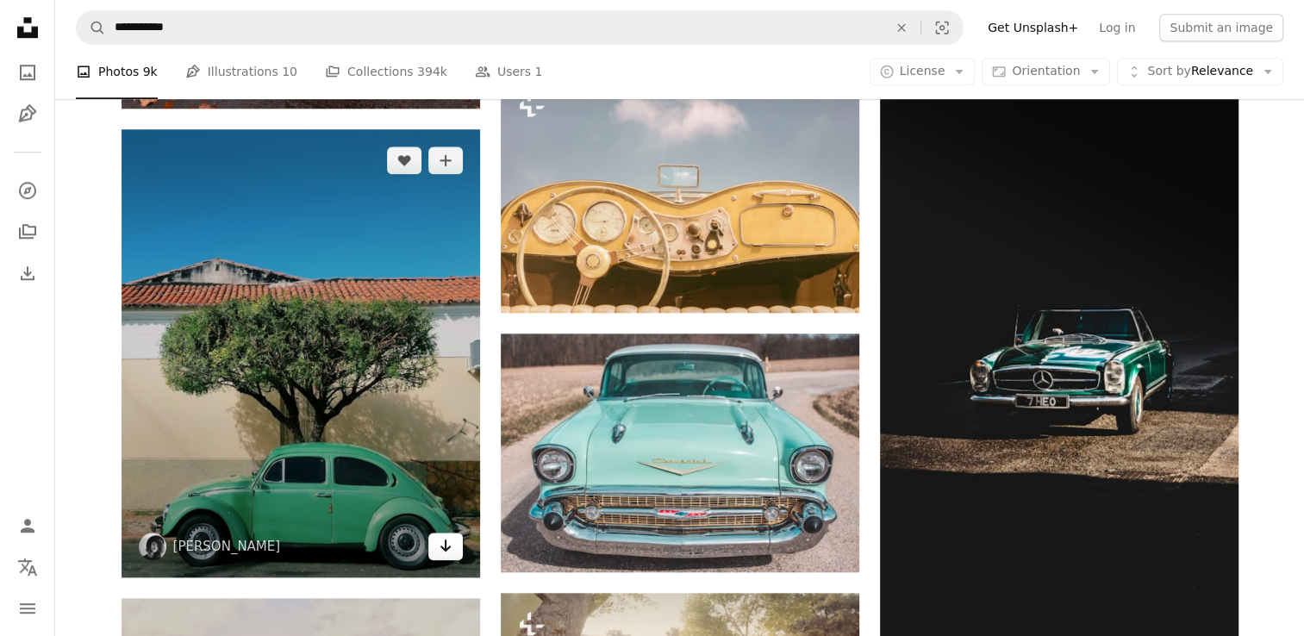
click at [443, 541] on icon "Arrow pointing down" at bounding box center [446, 545] width 14 height 21
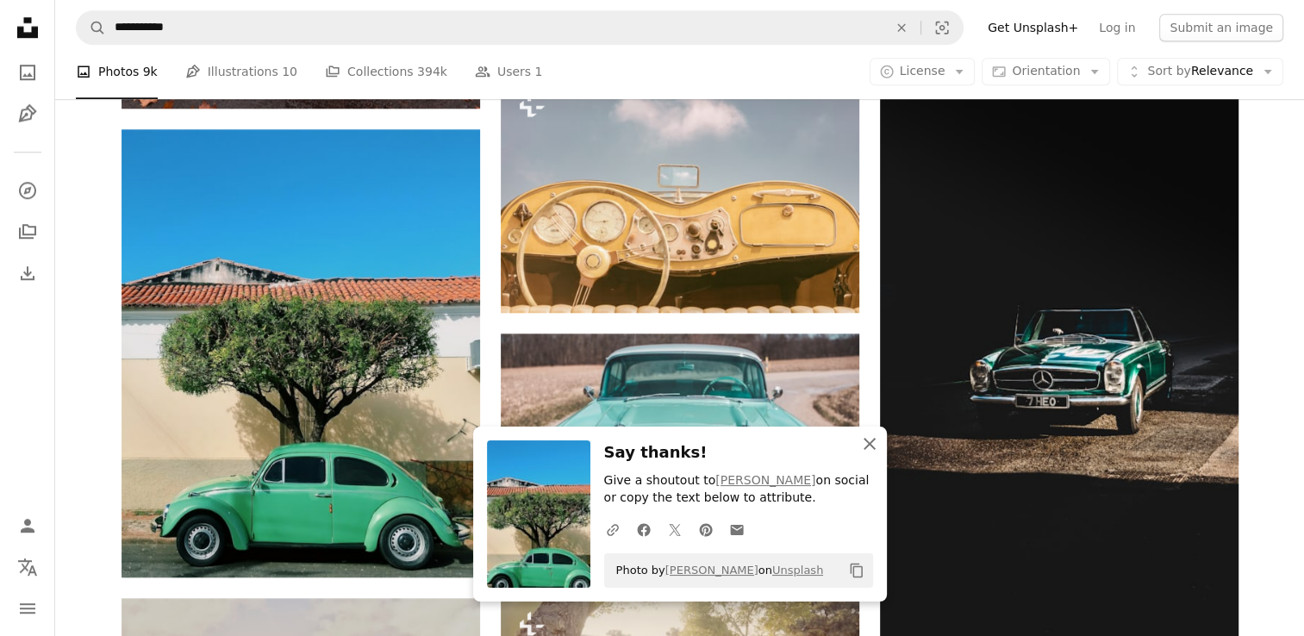
click at [872, 450] on icon "An X shape" at bounding box center [869, 443] width 21 height 21
